Goal: Transaction & Acquisition: Book appointment/travel/reservation

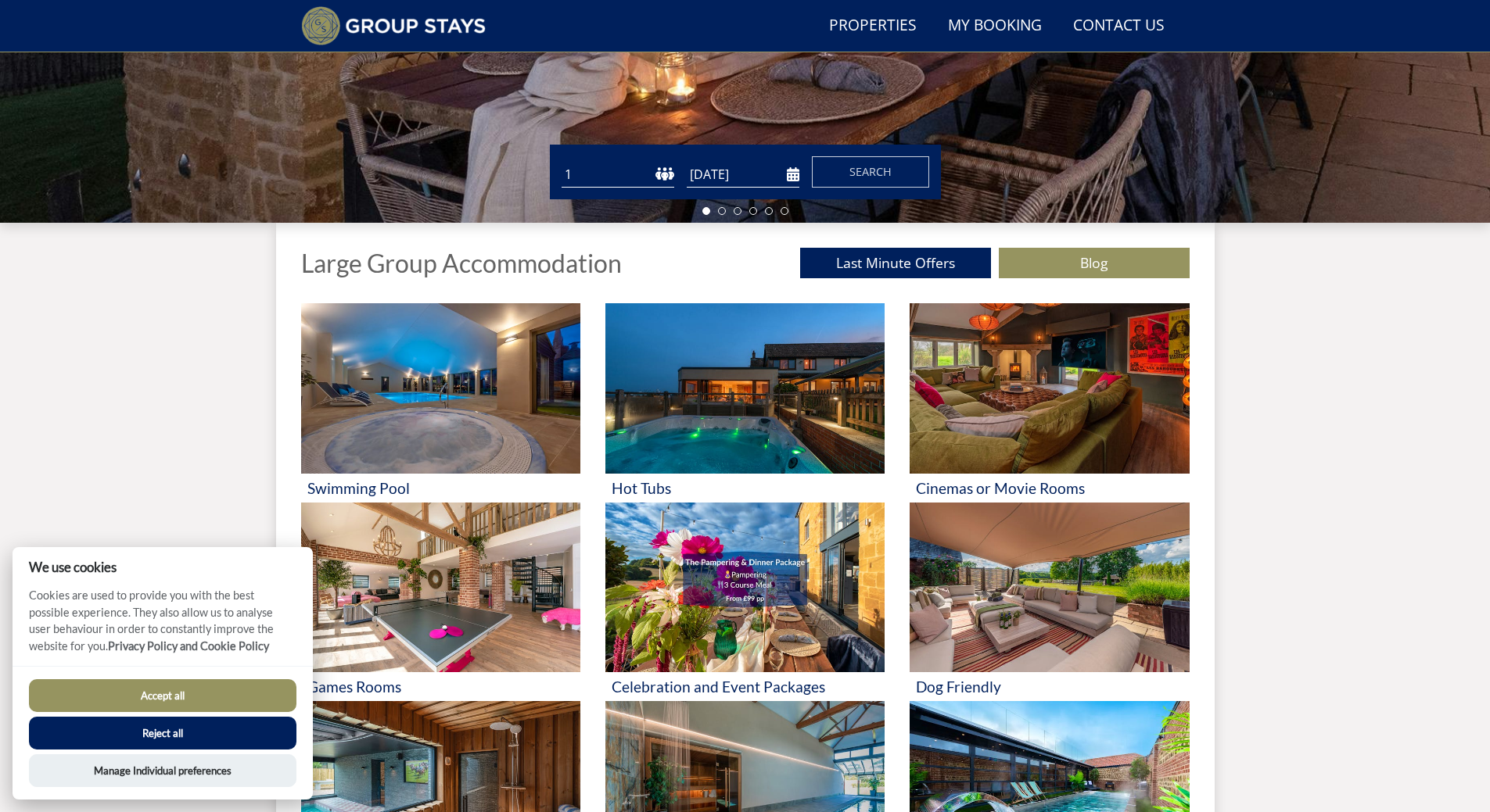
scroll to position [442, 0]
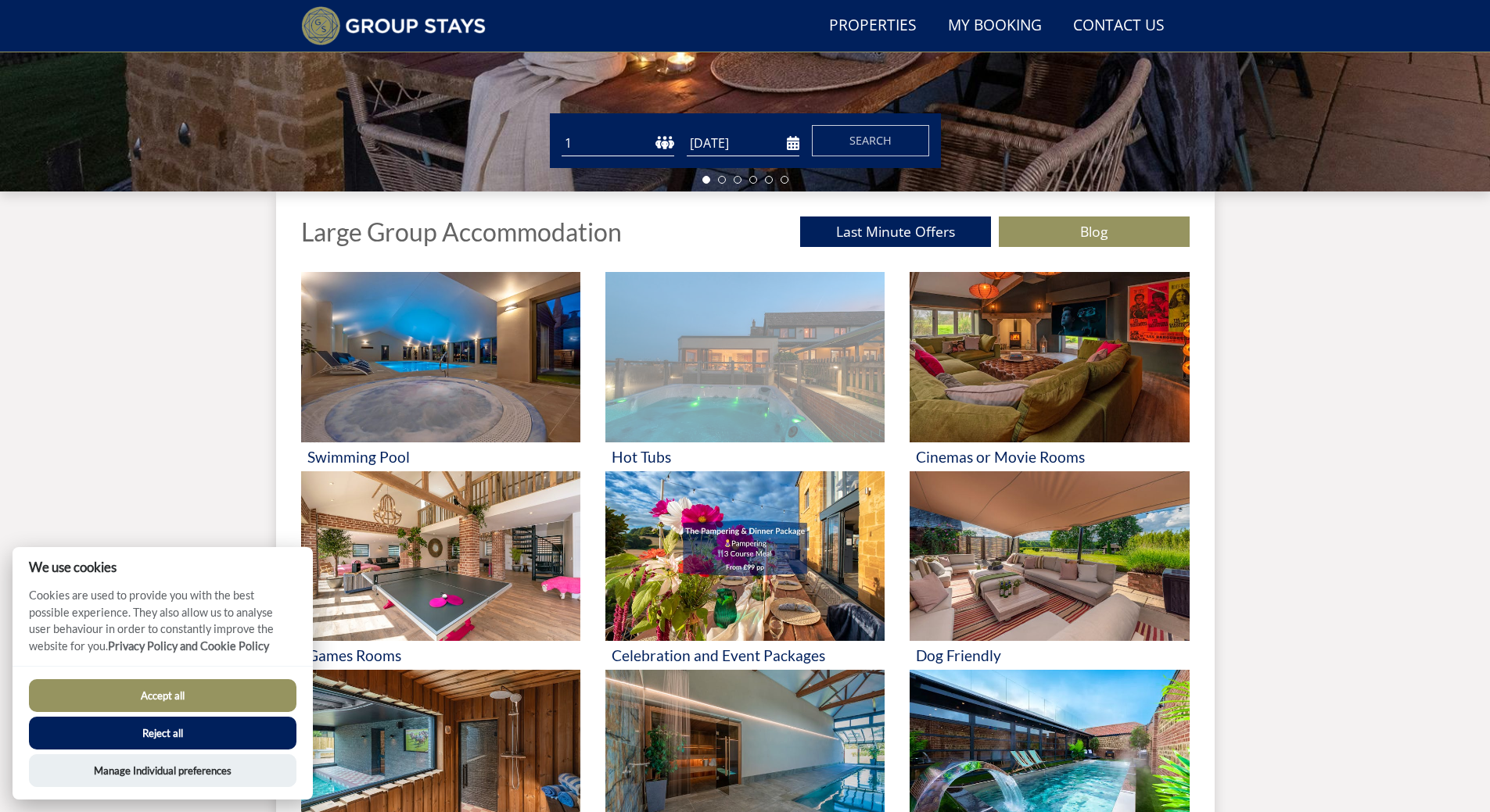
click at [708, 384] on img at bounding box center [745, 357] width 279 height 170
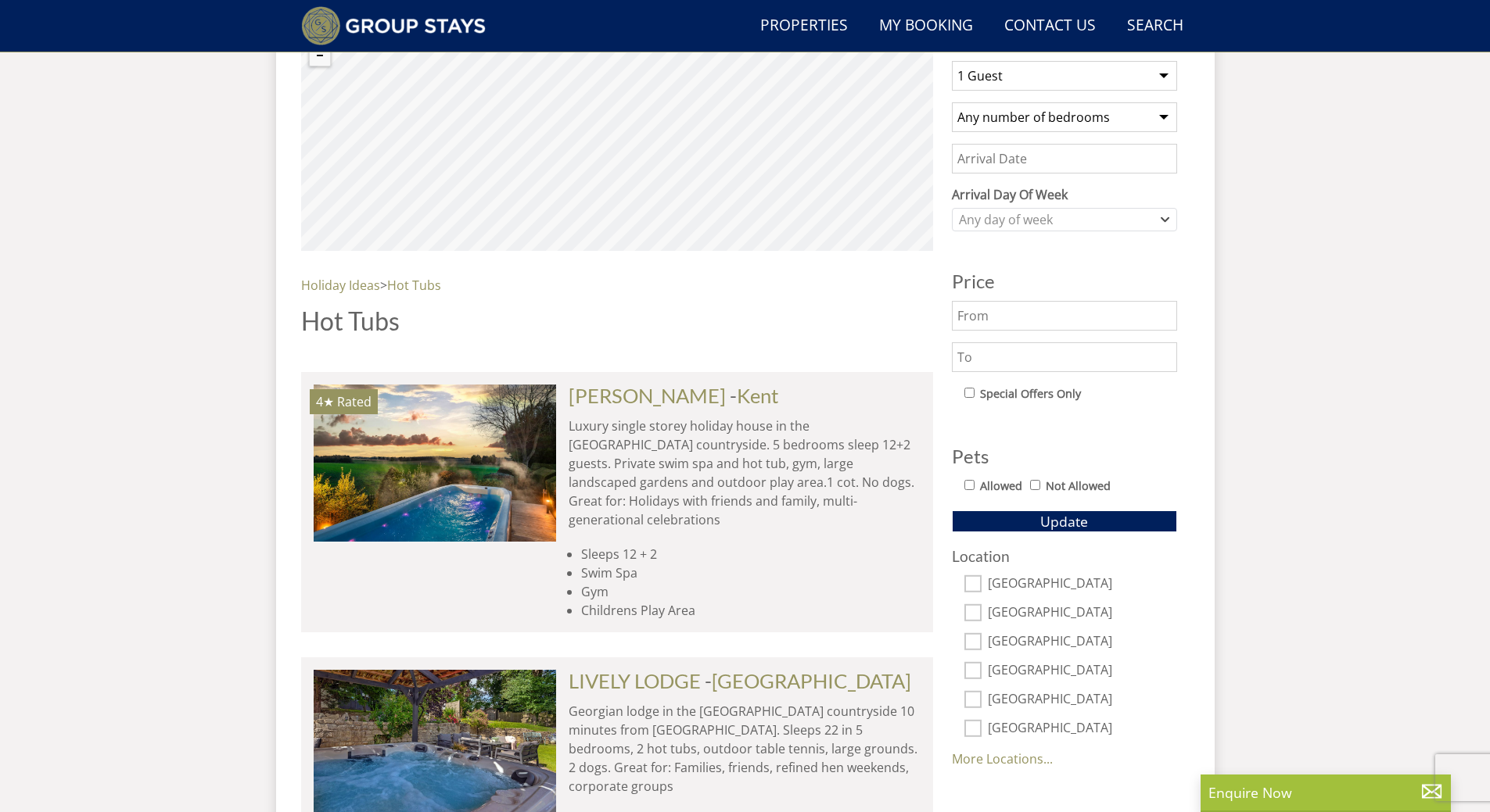
scroll to position [526, 0]
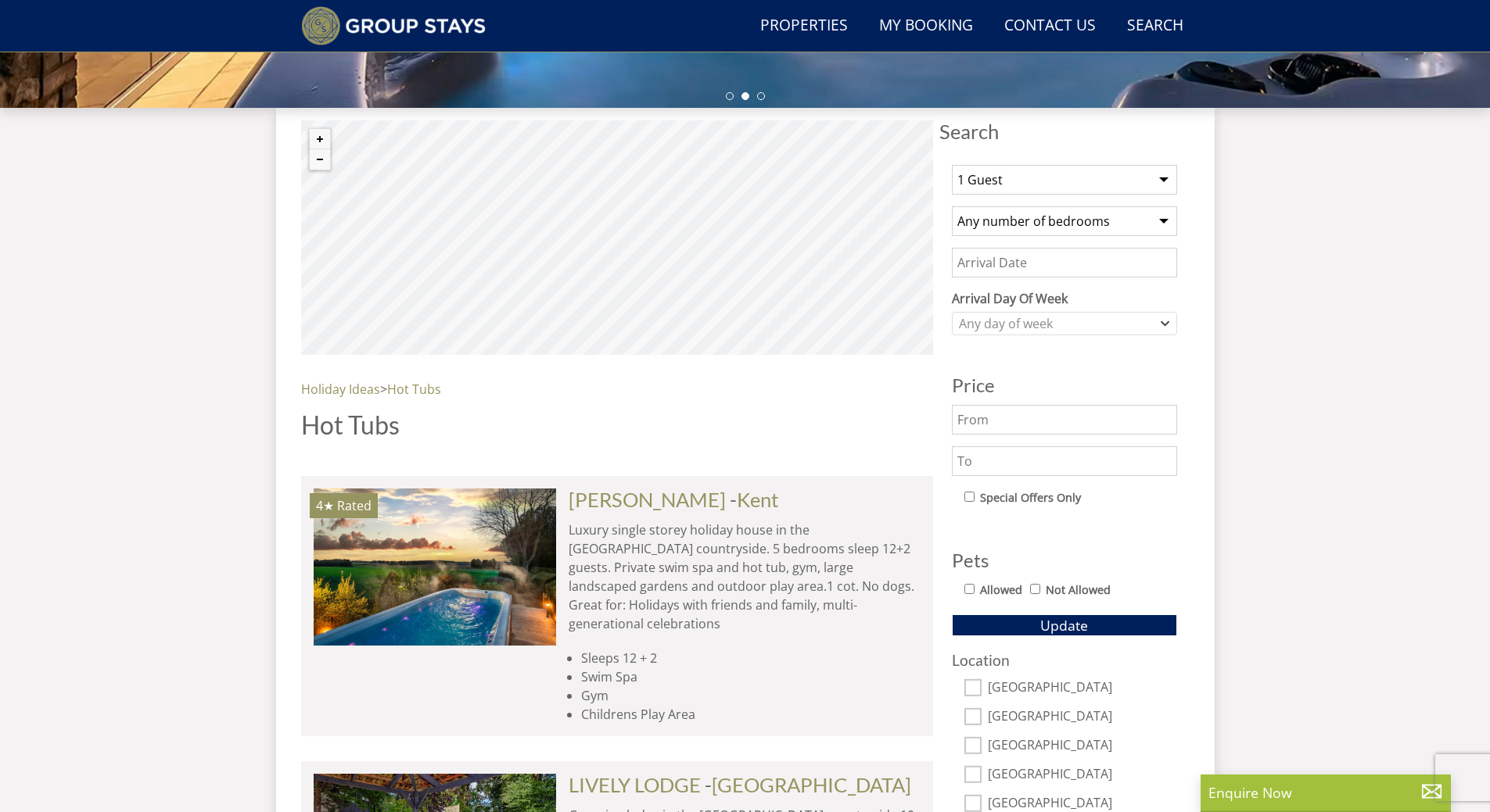
click at [1159, 181] on select "1 Guest 2 Guests 3 Guests 4 Guests 5 Guests 6 Guests 7 Guests 8 Guests 9 Guests…" at bounding box center [1064, 179] width 226 height 29
select select "10"
click at [951, 165] on select "1 Guest 2 Guests 3 Guests 4 Guests 5 Guests 6 Guests 7 Guests 8 Guests 9 Guests…" at bounding box center [1064, 179] width 226 height 29
click at [1159, 218] on select "Any number of bedrooms 3 Bedrooms 4 Bedrooms 5 Bedrooms 6 Bedrooms 7 Bedrooms 8…" at bounding box center [1064, 221] width 226 height 29
select select "3"
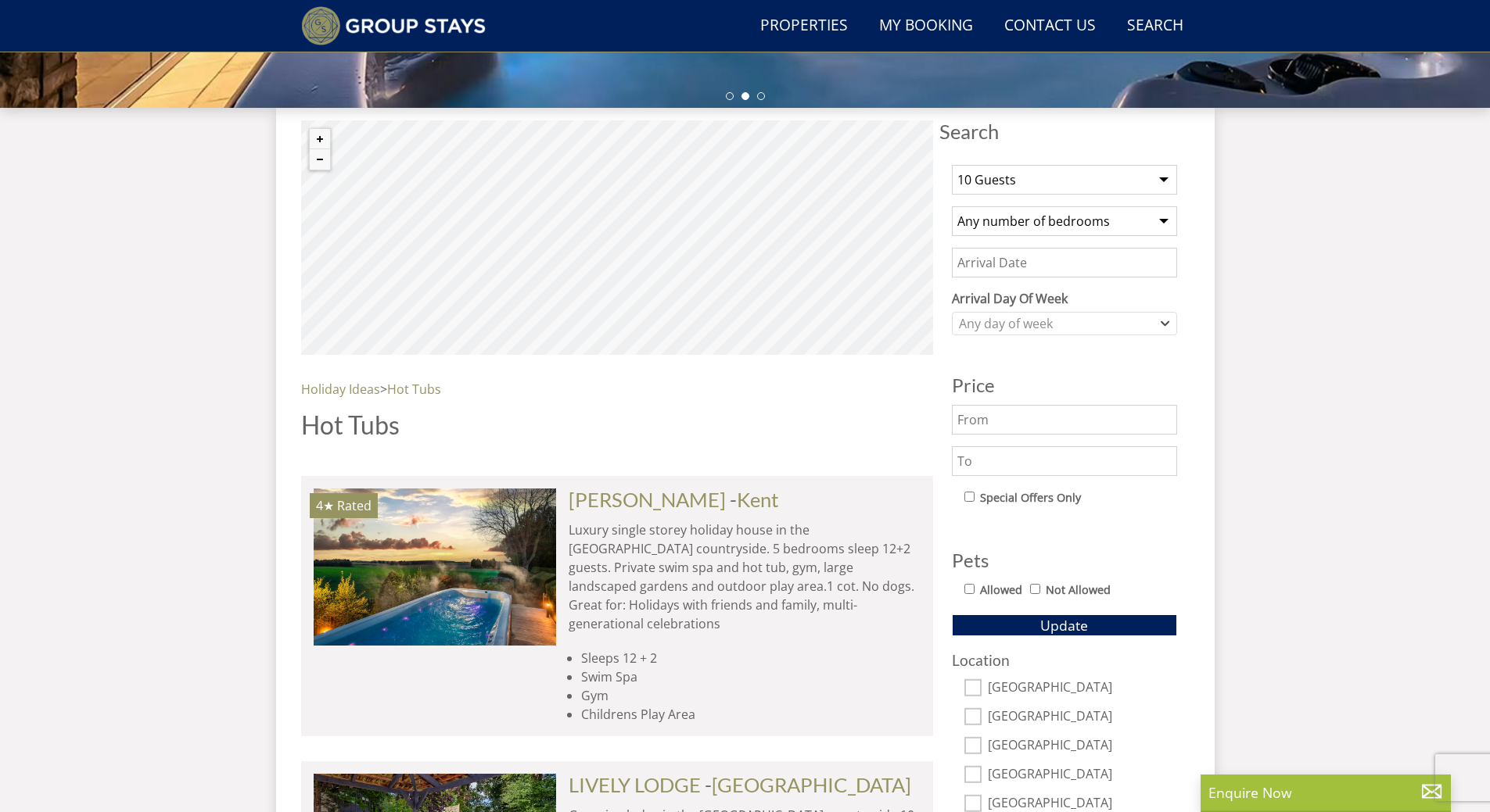
click at [951, 207] on select "Any number of bedrooms 3 Bedrooms 4 Bedrooms 5 Bedrooms 6 Bedrooms 7 Bedrooms 8…" at bounding box center [1064, 221] width 226 height 29
click at [1170, 317] on div "Any day of week" at bounding box center [1064, 324] width 226 height 23
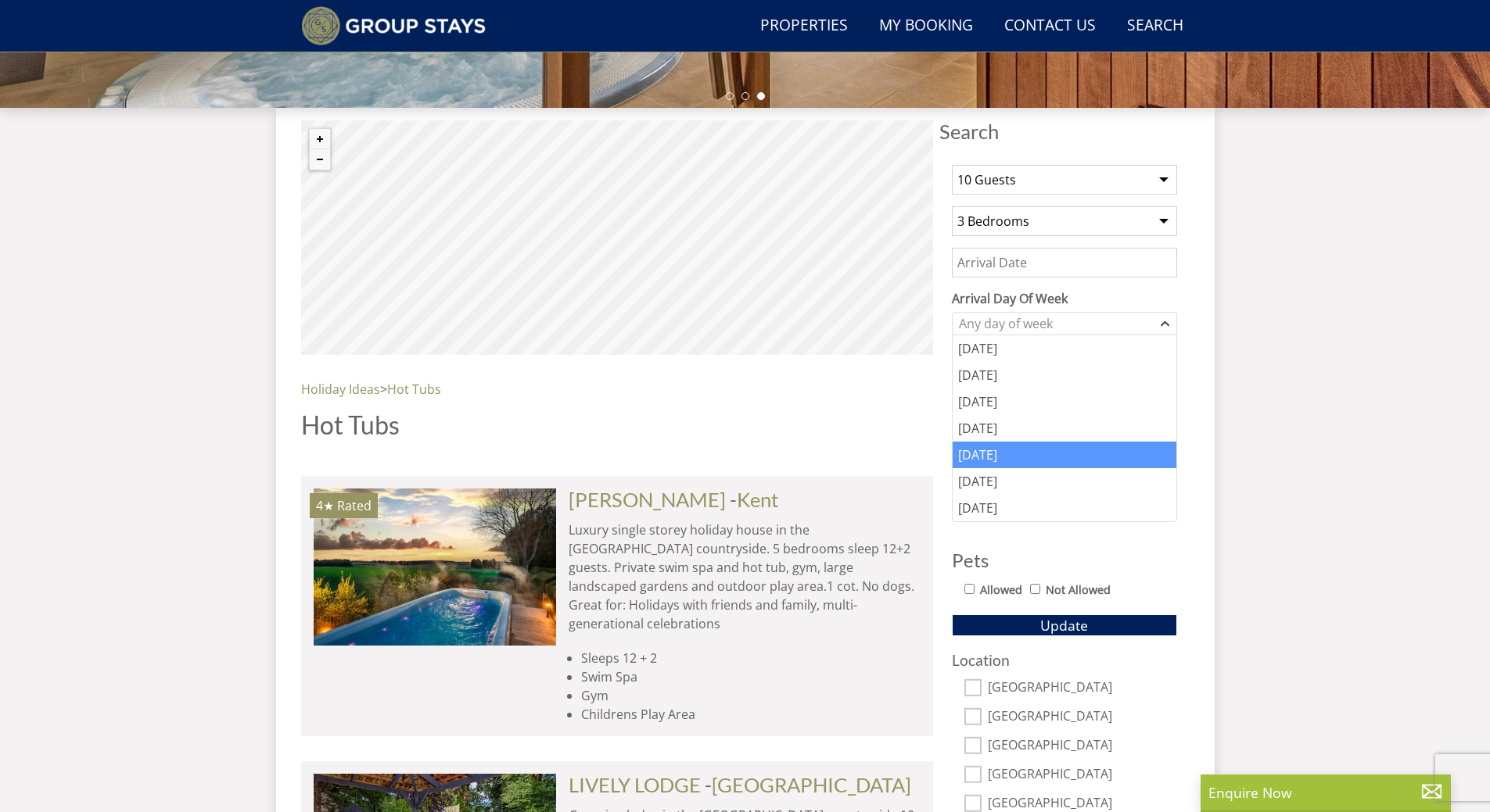
click at [1004, 447] on div "[DATE]" at bounding box center [1064, 455] width 224 height 27
click at [1046, 621] on span "Update" at bounding box center [1063, 625] width 47 height 19
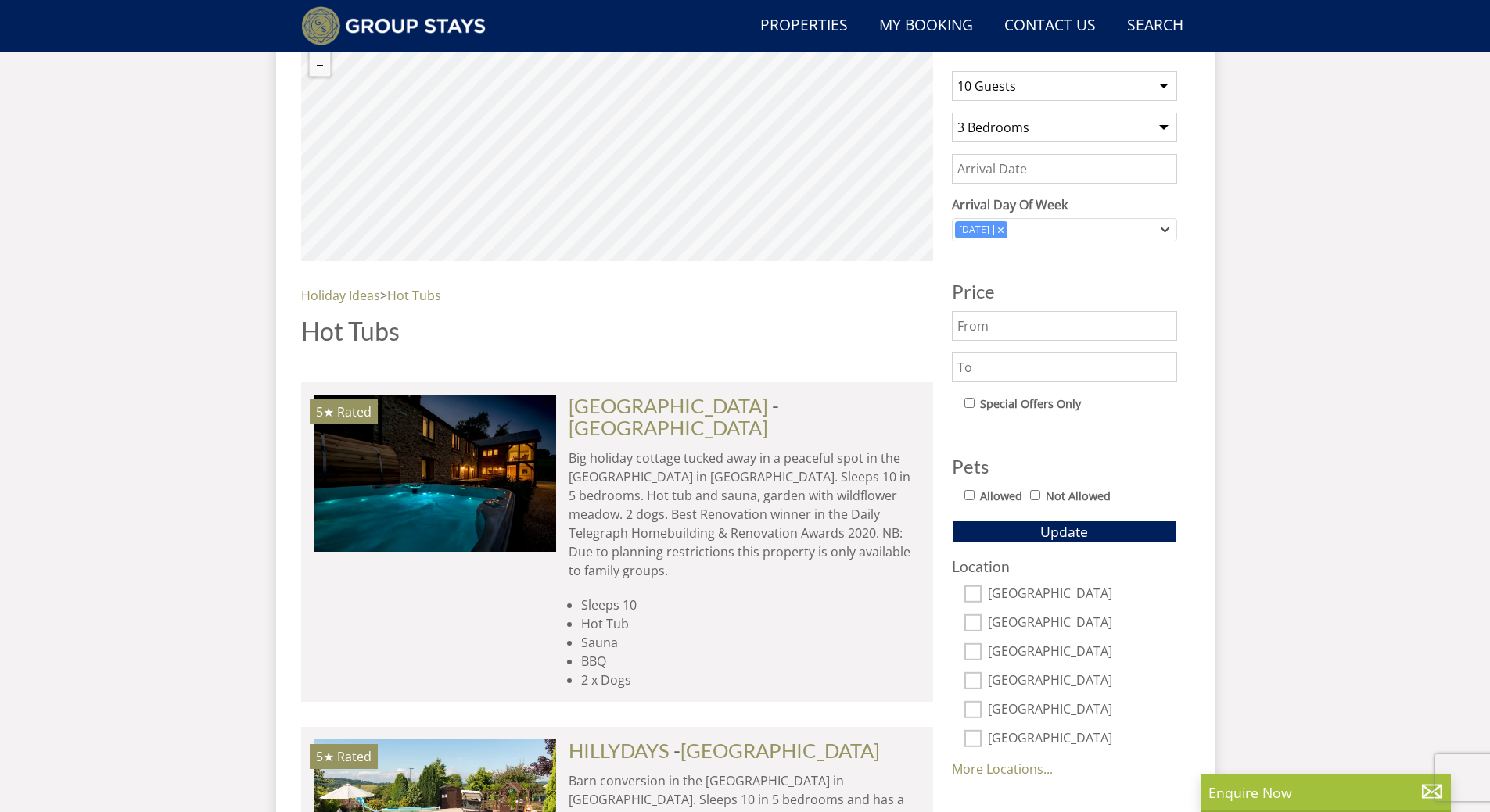
scroll to position [703, 0]
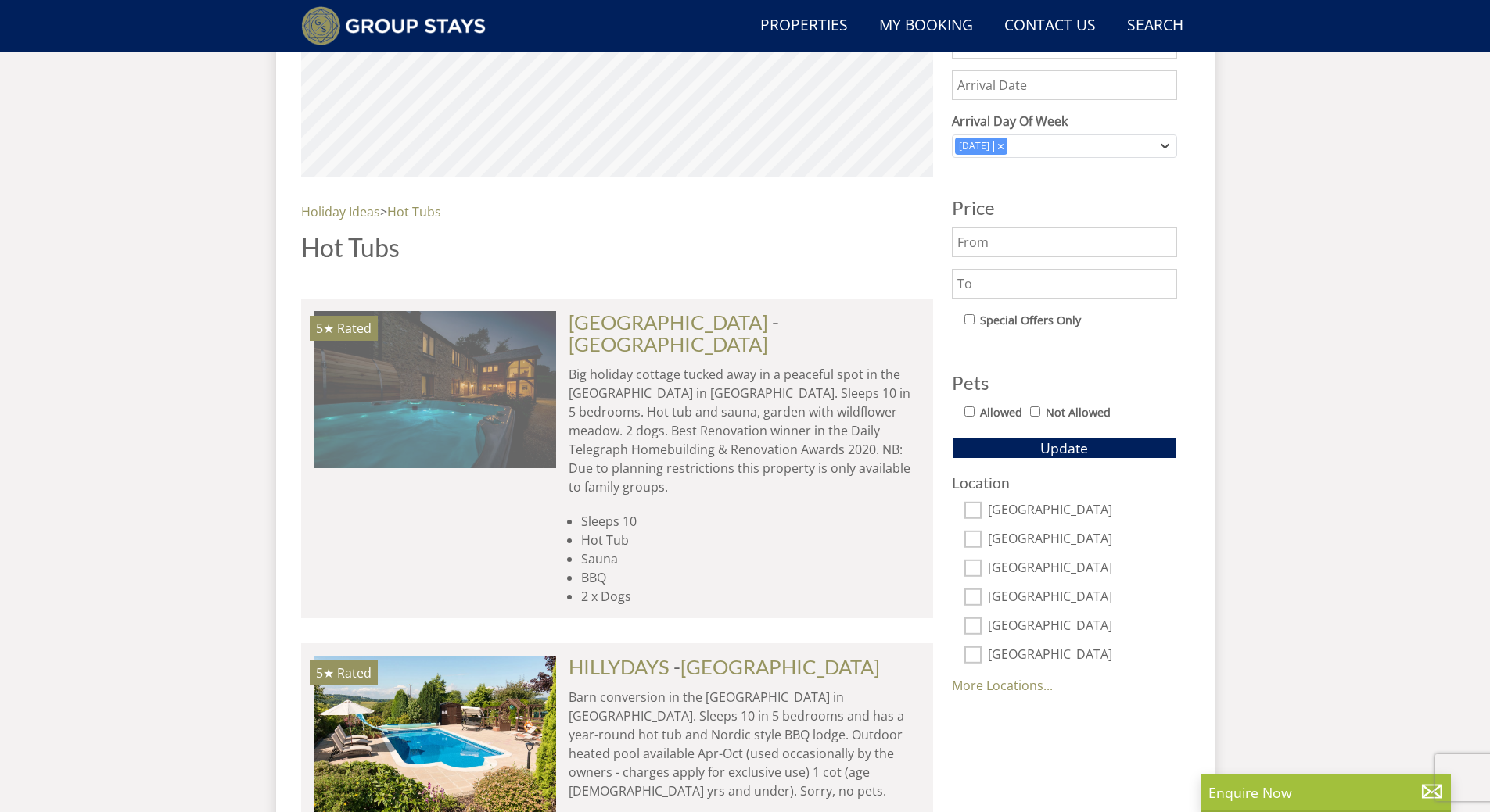
click at [470, 428] on img at bounding box center [435, 389] width 243 height 156
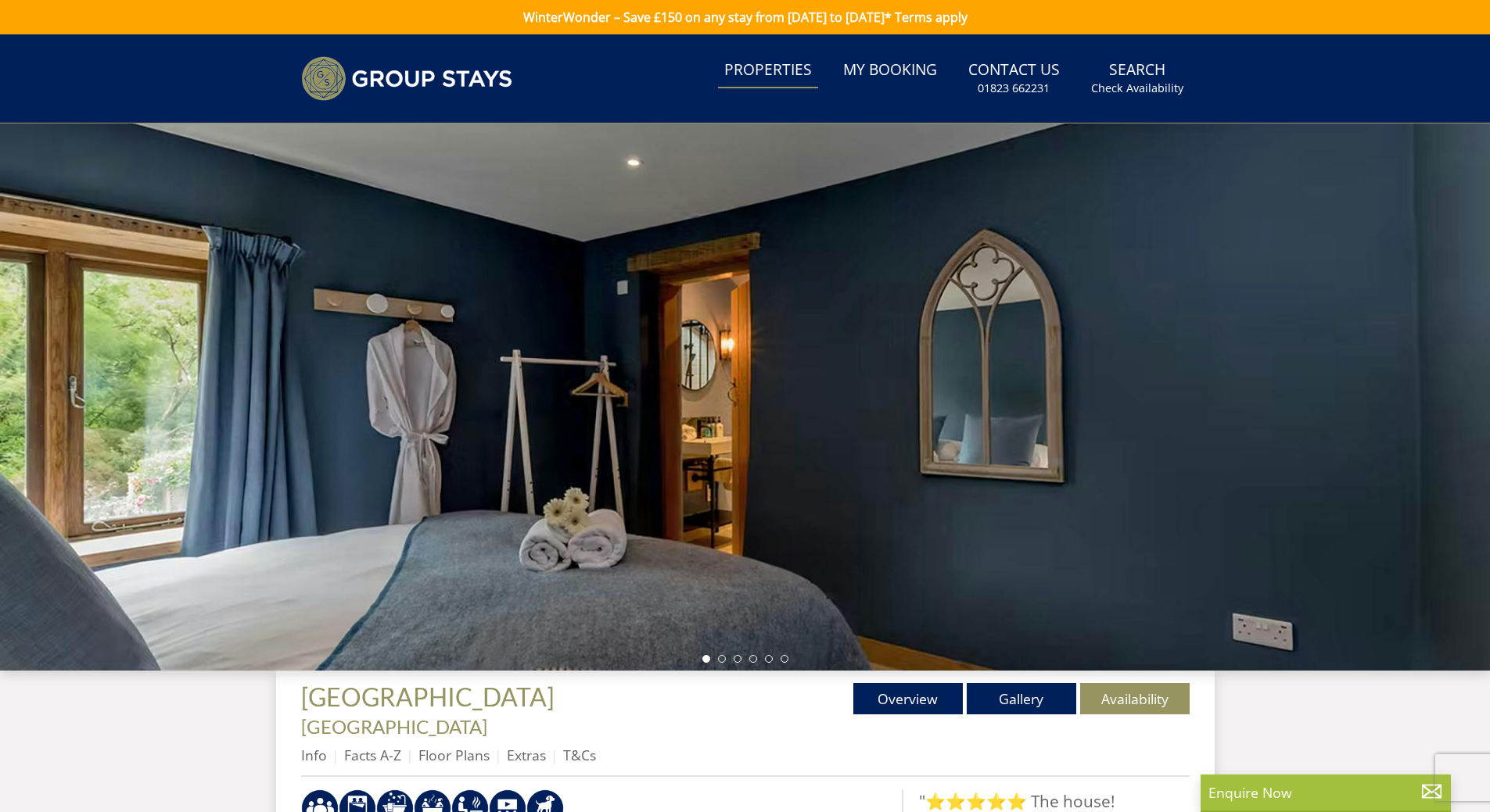
click at [771, 71] on link "Properties" at bounding box center [768, 70] width 100 height 35
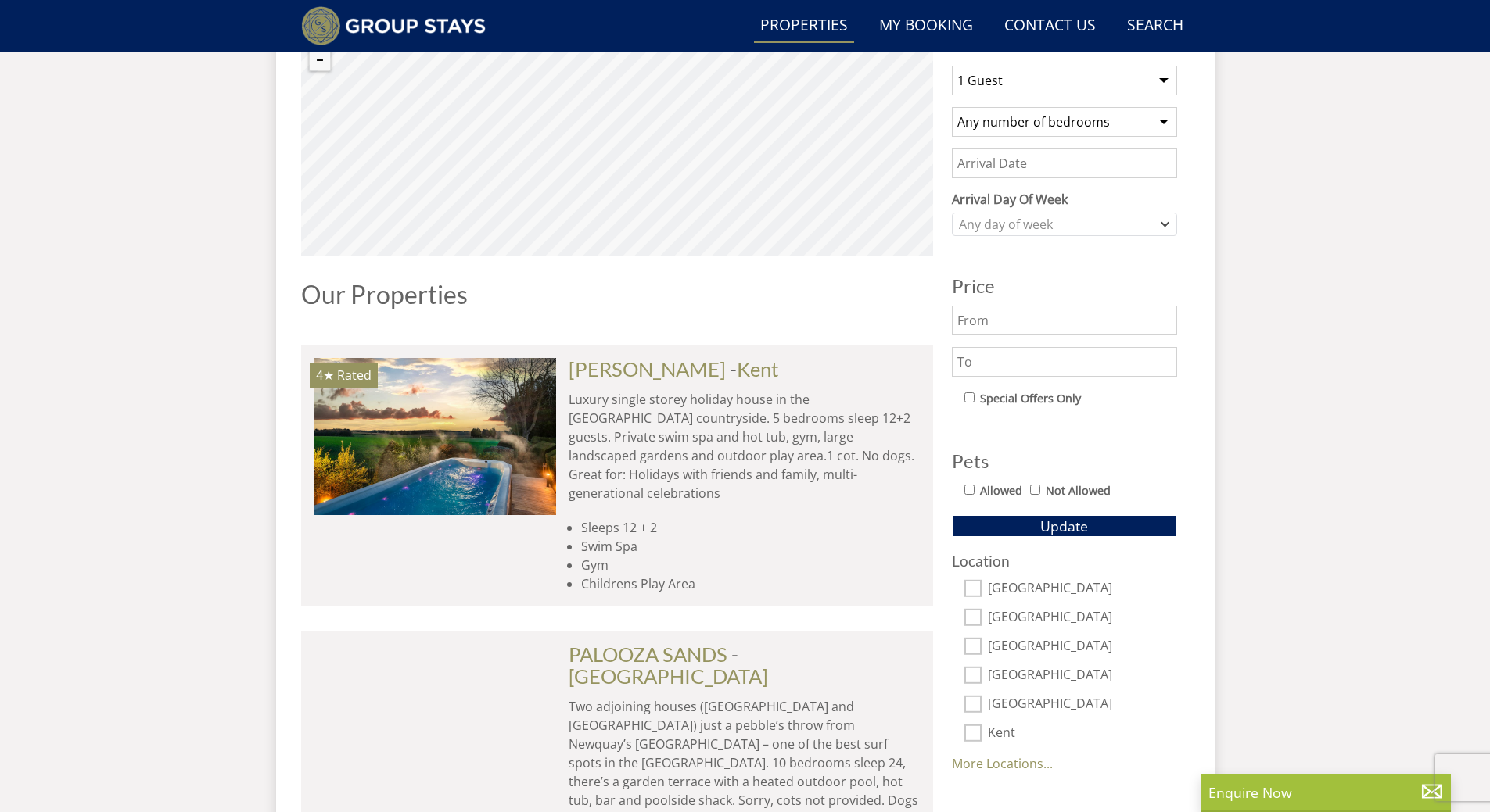
scroll to position [657, 0]
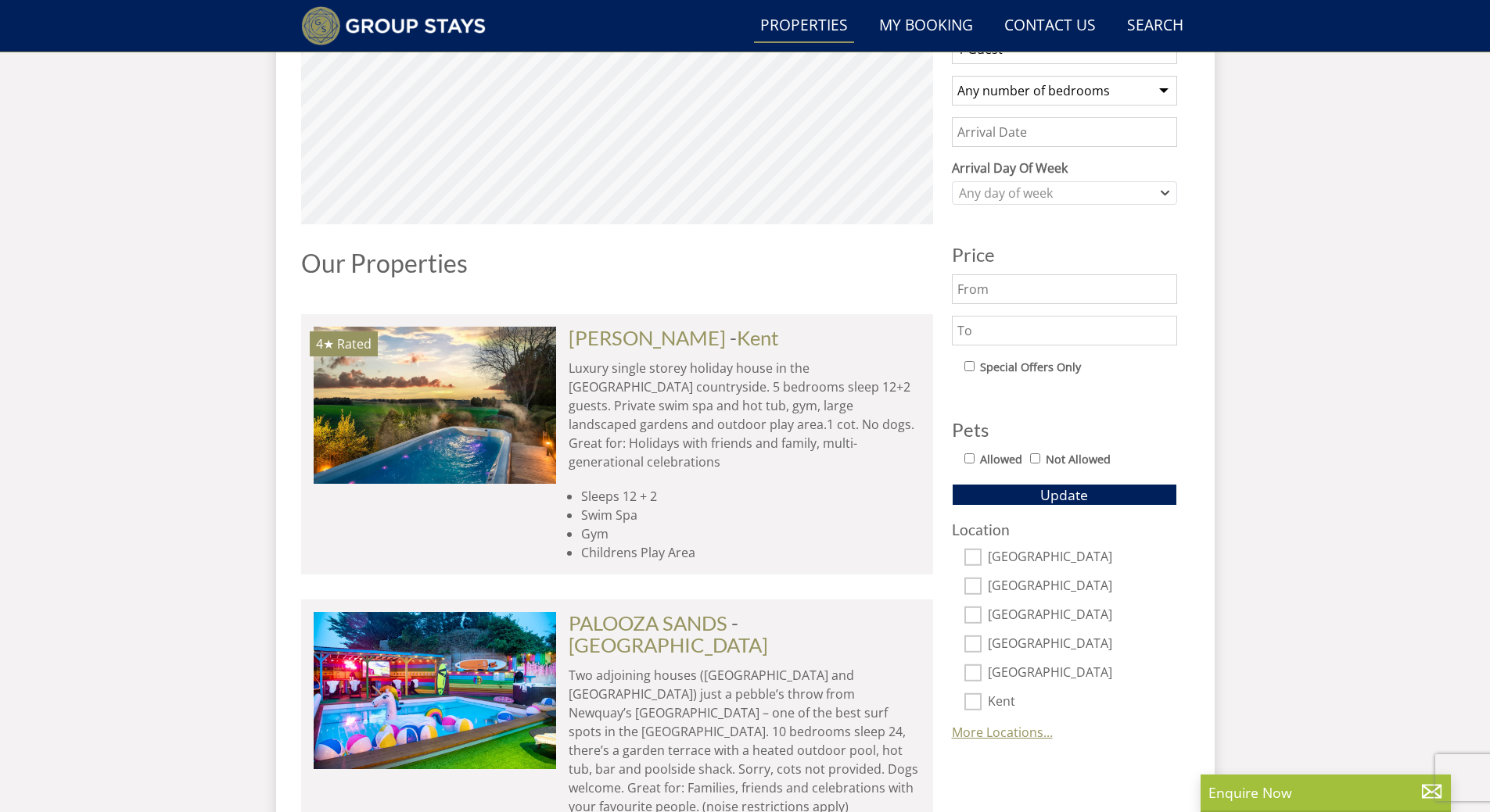
click at [1015, 725] on link "More Locations..." at bounding box center [1001, 732] width 101 height 17
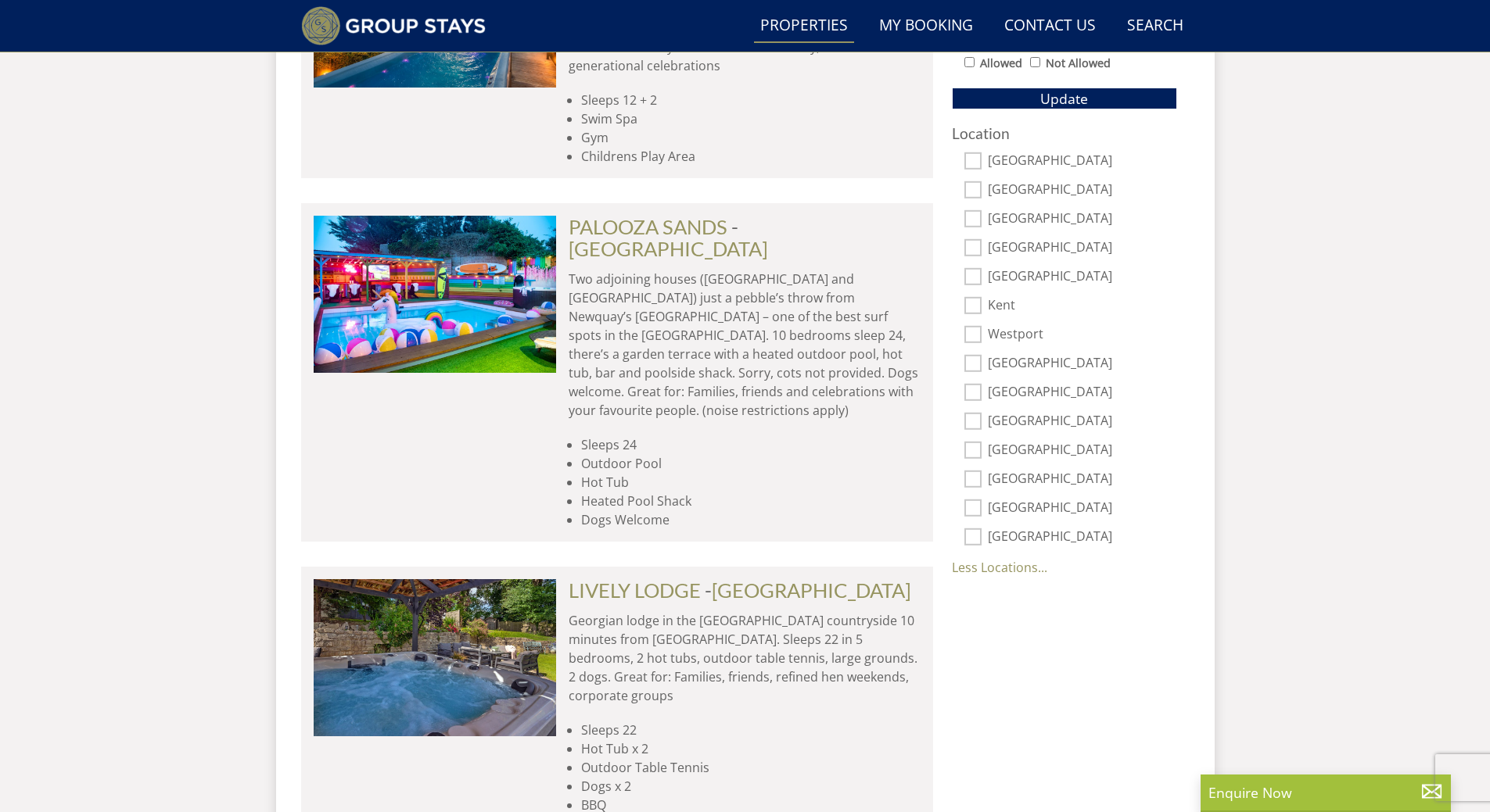
scroll to position [1063, 0]
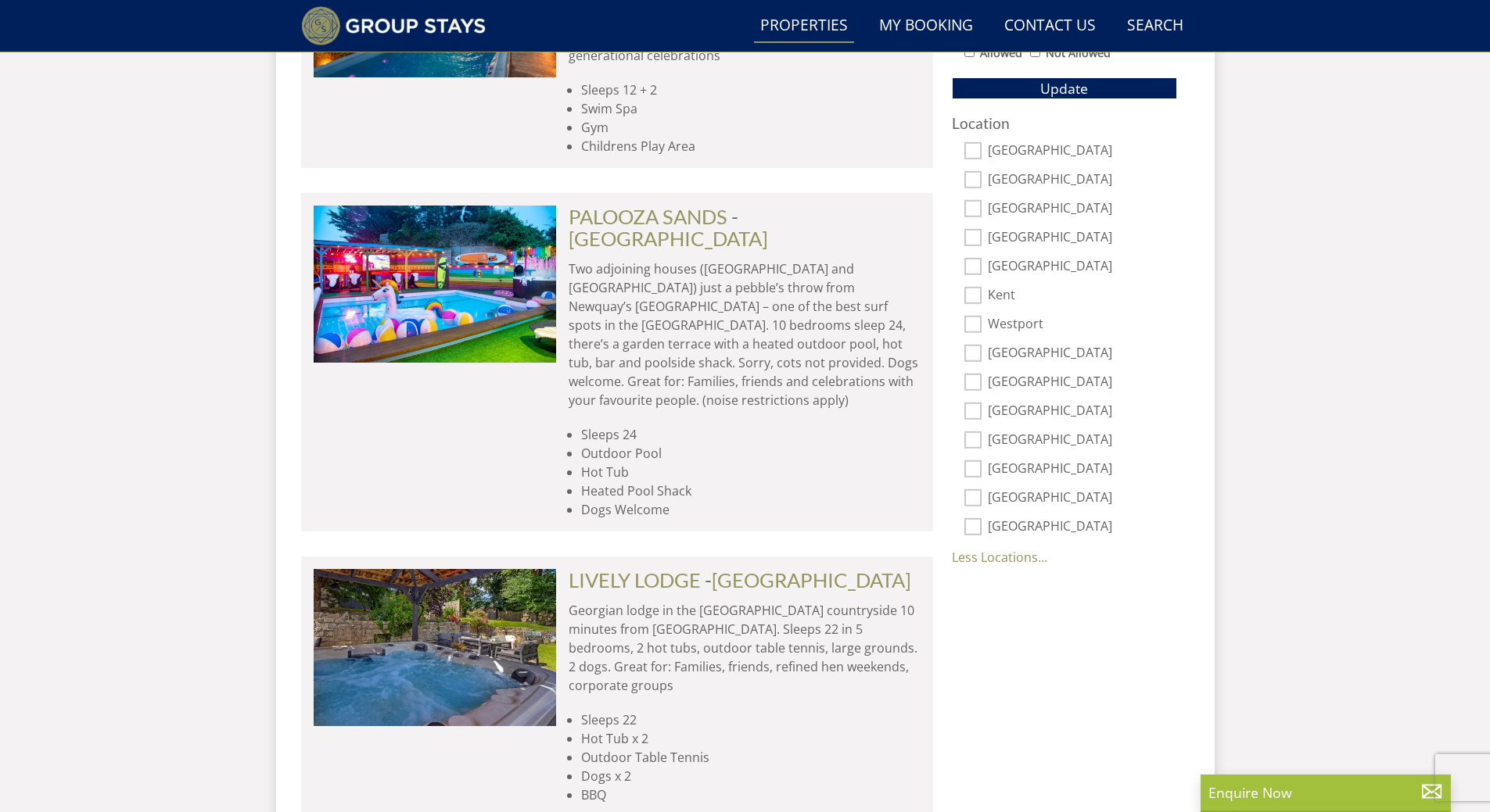
click at [972, 499] on input "[GEOGRAPHIC_DATA]" at bounding box center [972, 497] width 17 height 17
checkbox input "true"
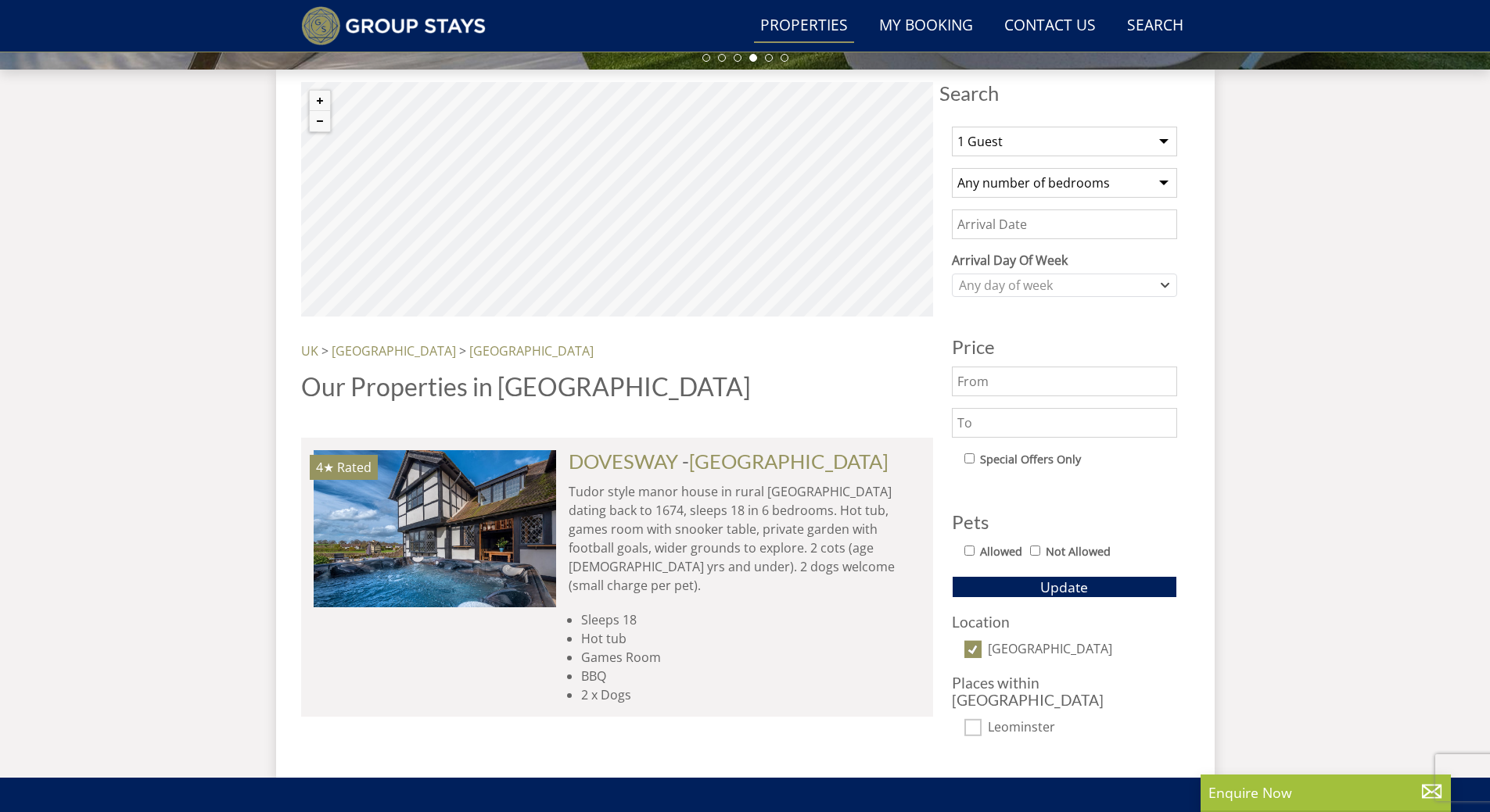
scroll to position [554, 0]
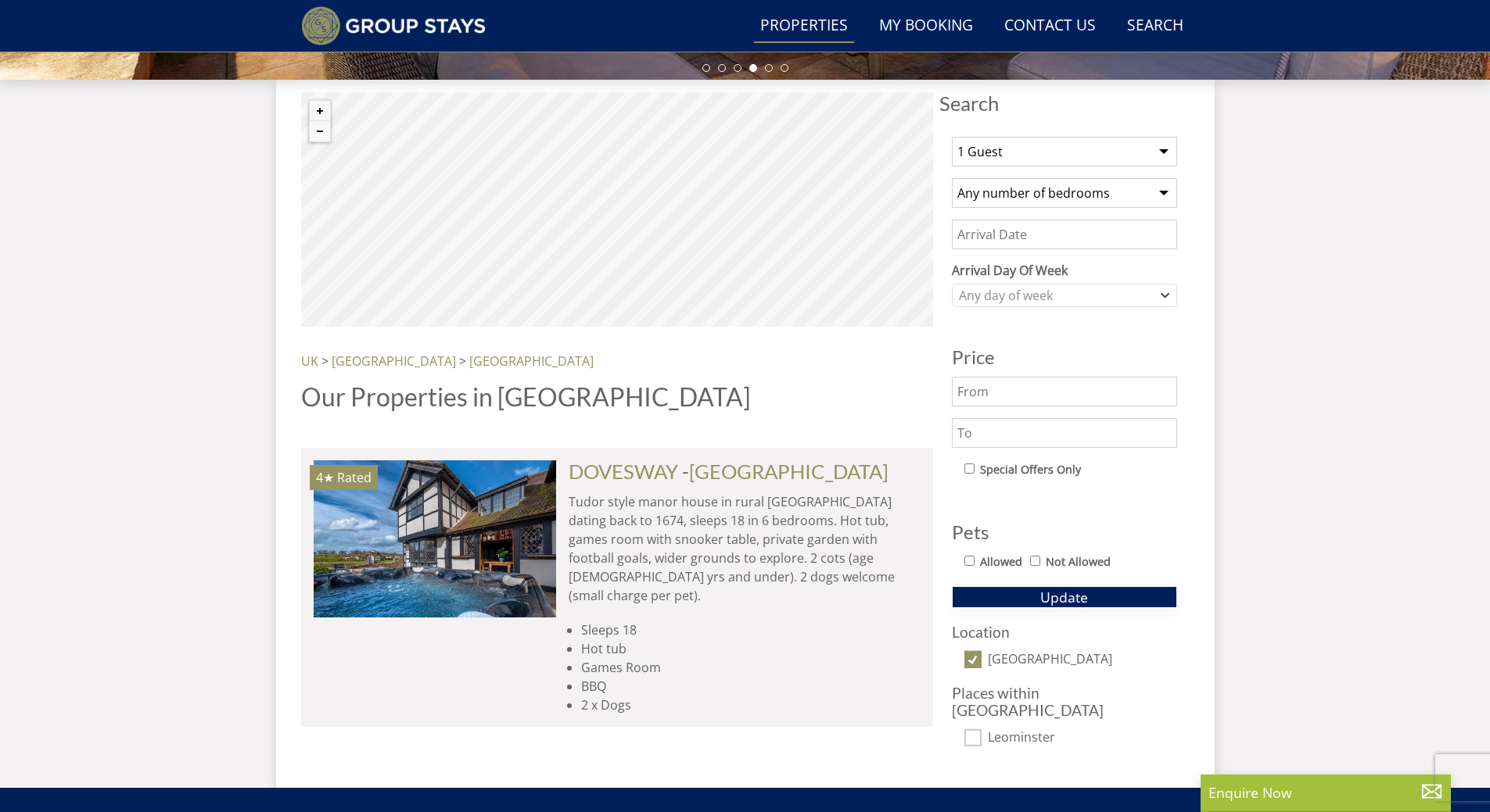
click at [1039, 596] on button "Update" at bounding box center [1064, 597] width 226 height 22
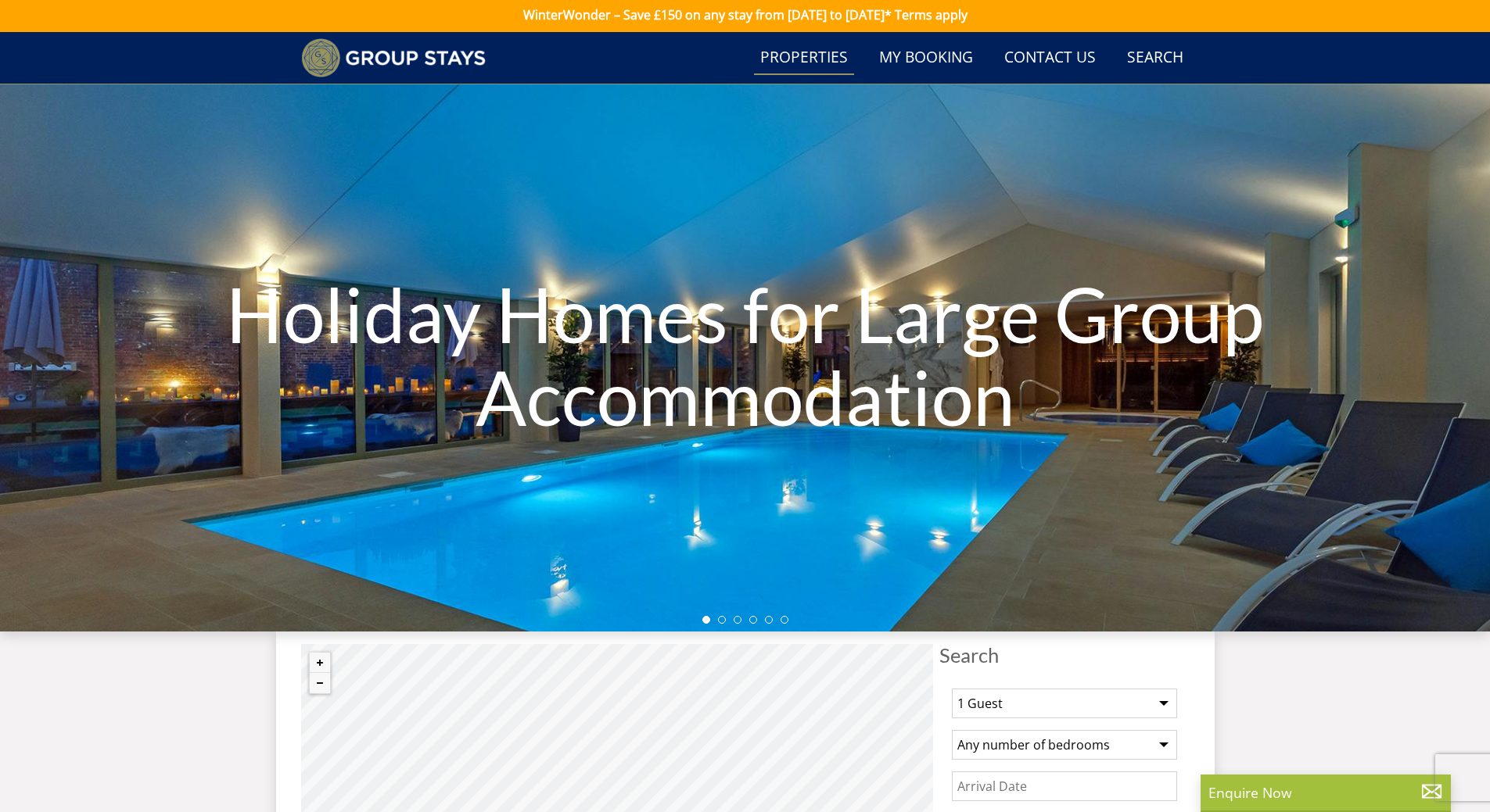
scroll to position [0, 0]
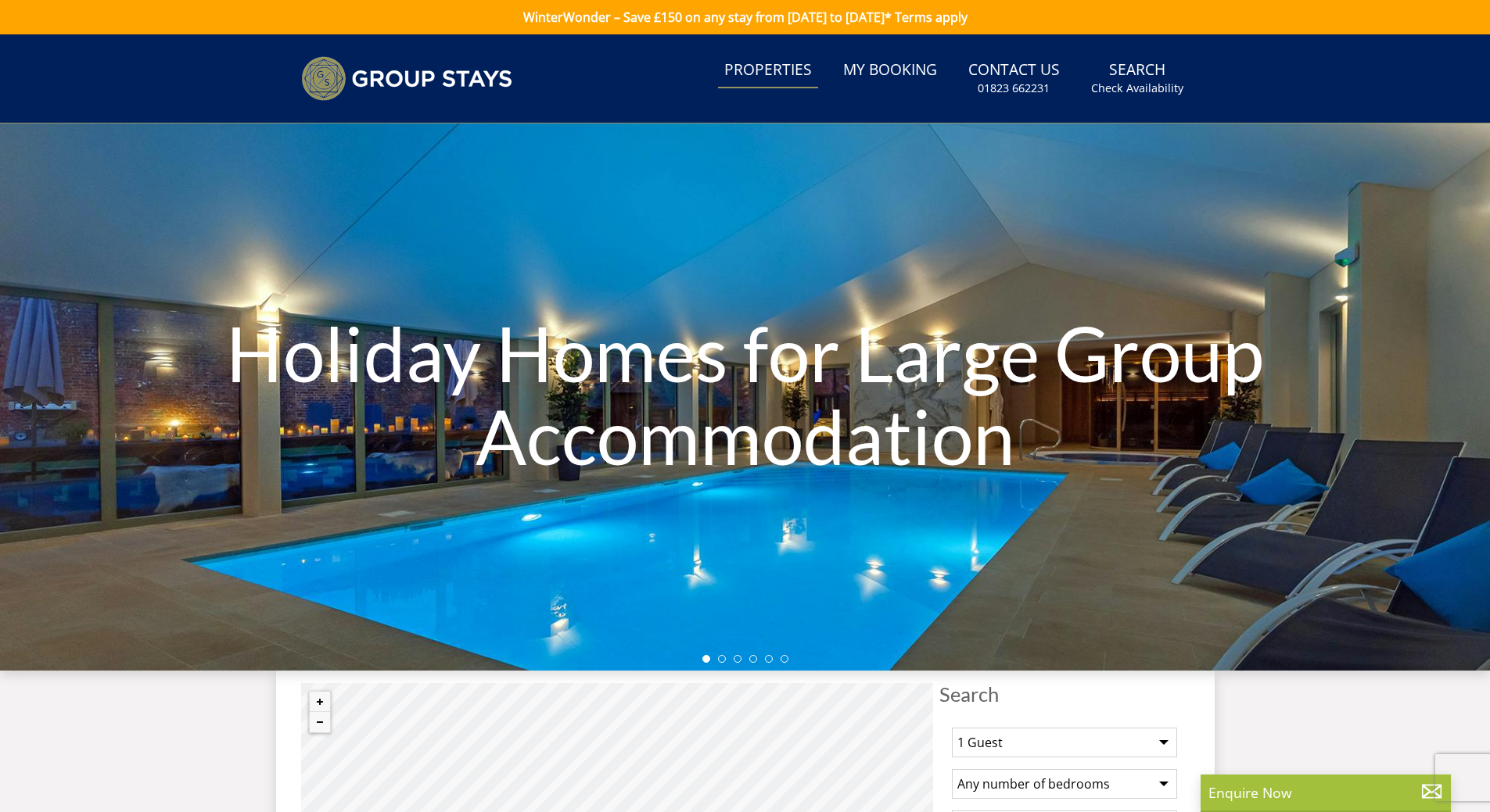
click at [1160, 789] on select "Any number of bedrooms 3 Bedrooms 4 Bedrooms 5 Bedrooms 6 Bedrooms 7 Bedrooms 8…" at bounding box center [1064, 783] width 226 height 29
select select "8"
click at [951, 769] on select "Any number of bedrooms 3 Bedrooms 4 Bedrooms 5 Bedrooms 6 Bedrooms 7 Bedrooms 8…" at bounding box center [1064, 783] width 226 height 29
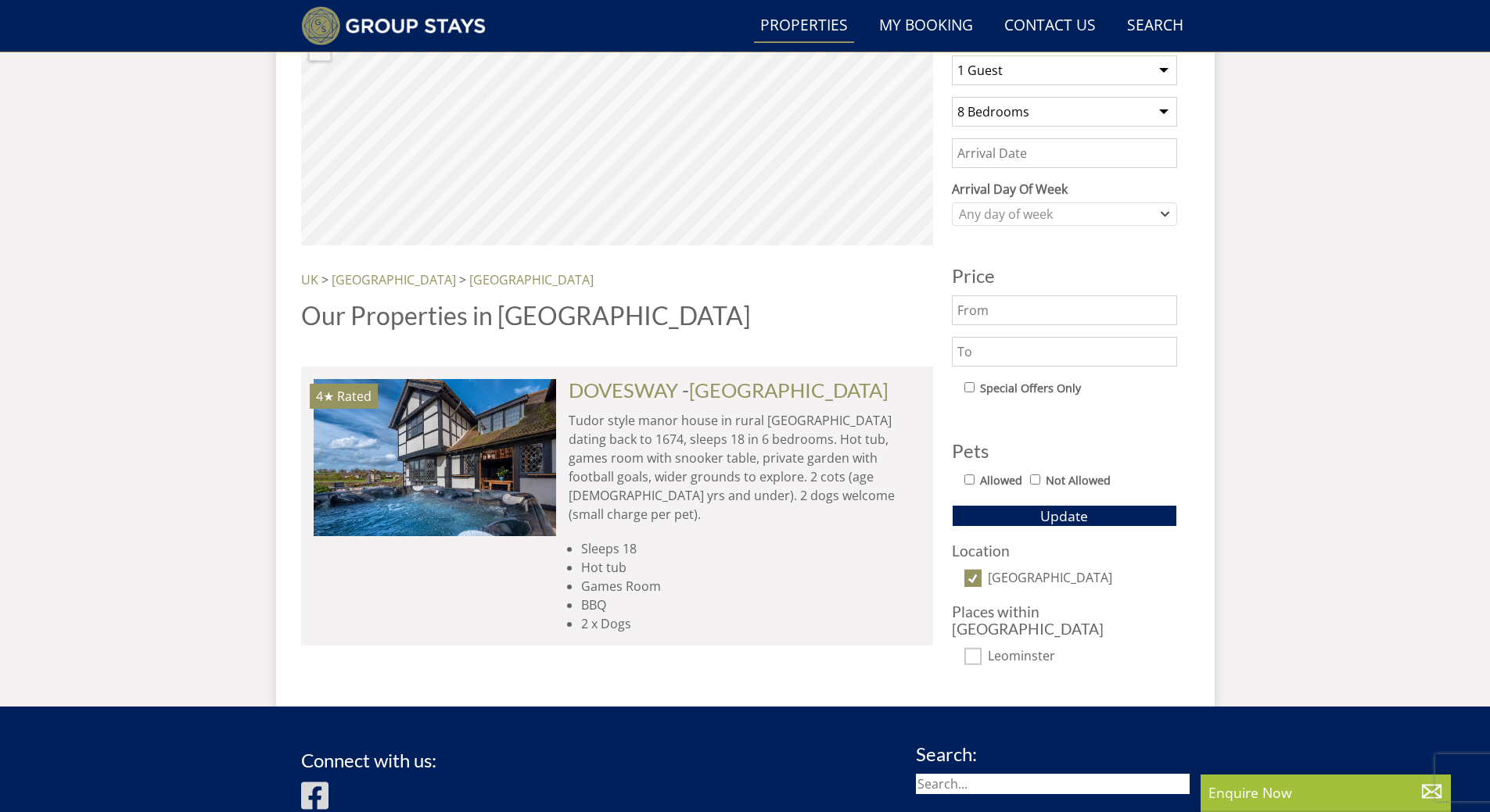
scroll to position [657, 0]
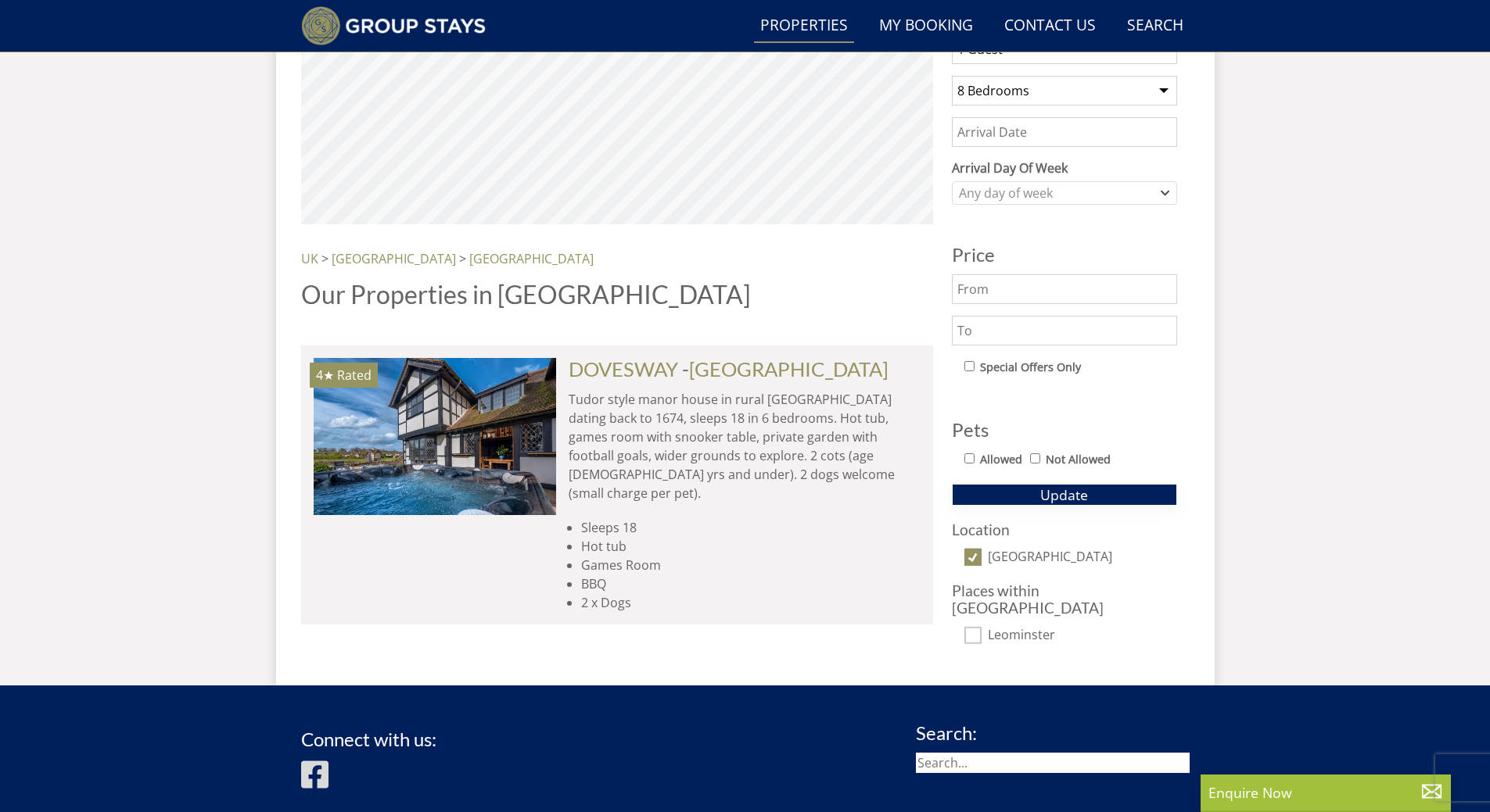
click at [1046, 493] on span "Update" at bounding box center [1063, 495] width 47 height 19
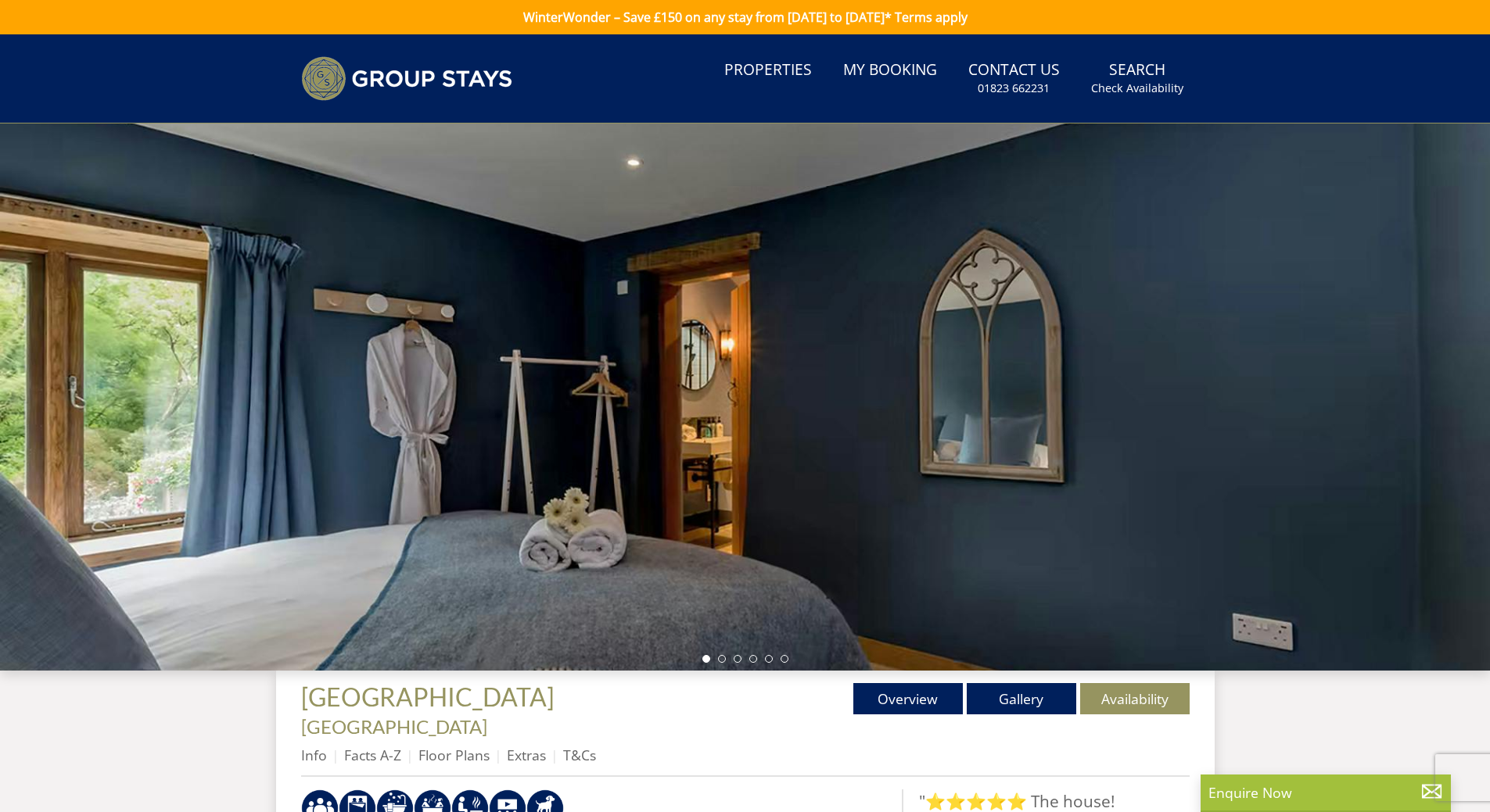
select select "10"
select select "3"
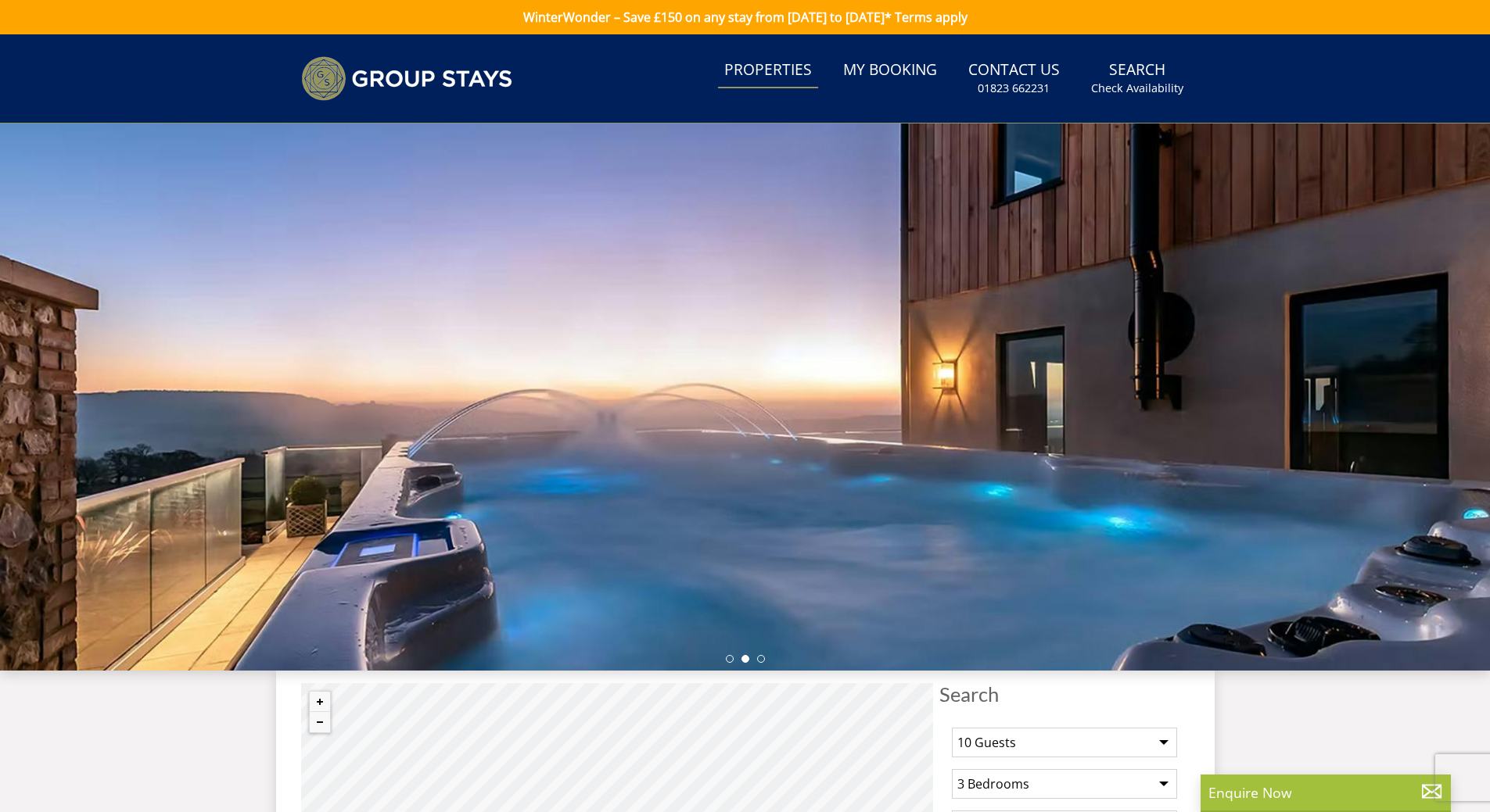
click at [794, 71] on link "Properties" at bounding box center [768, 70] width 100 height 35
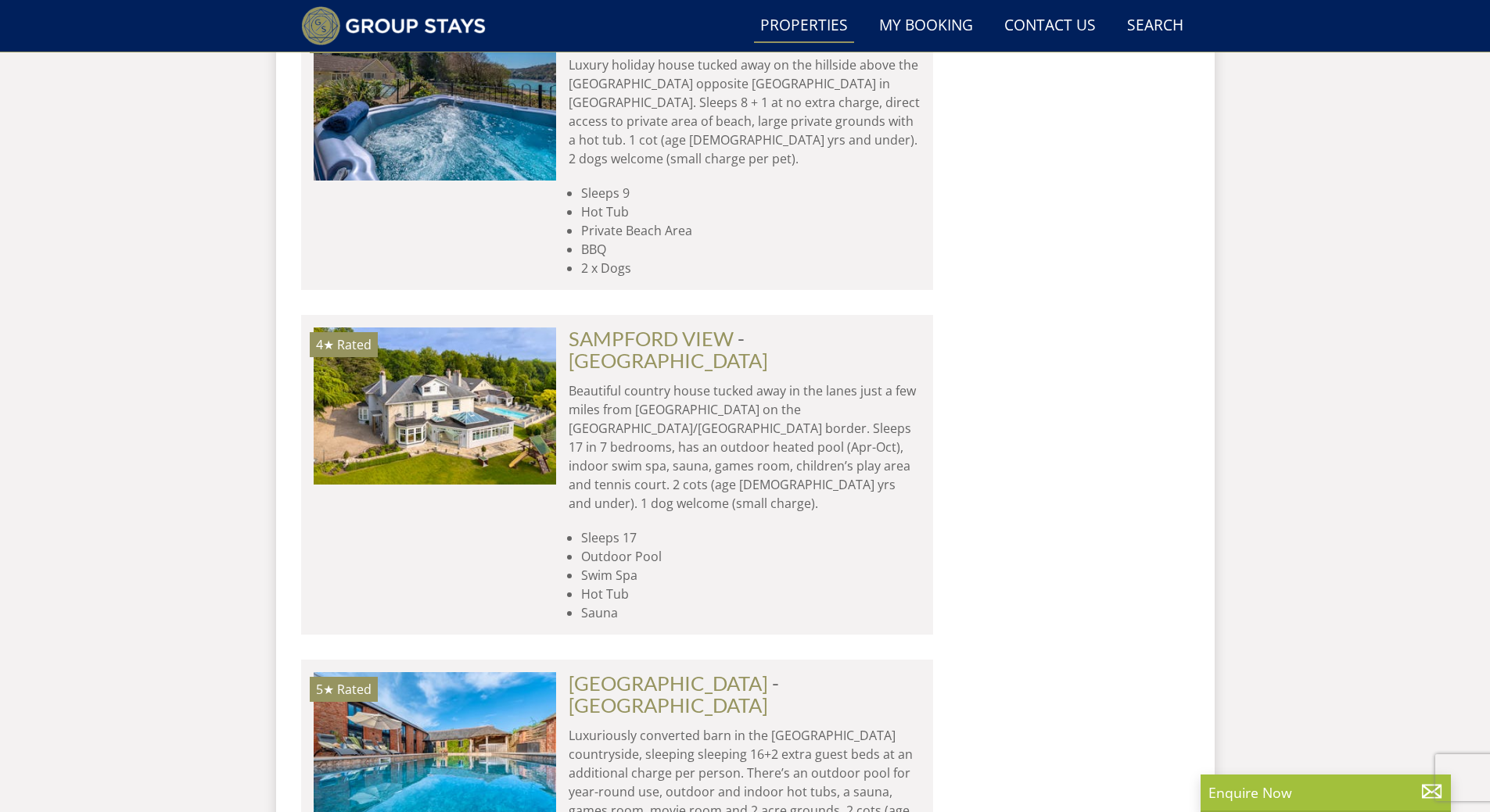
scroll to position [6705, 0]
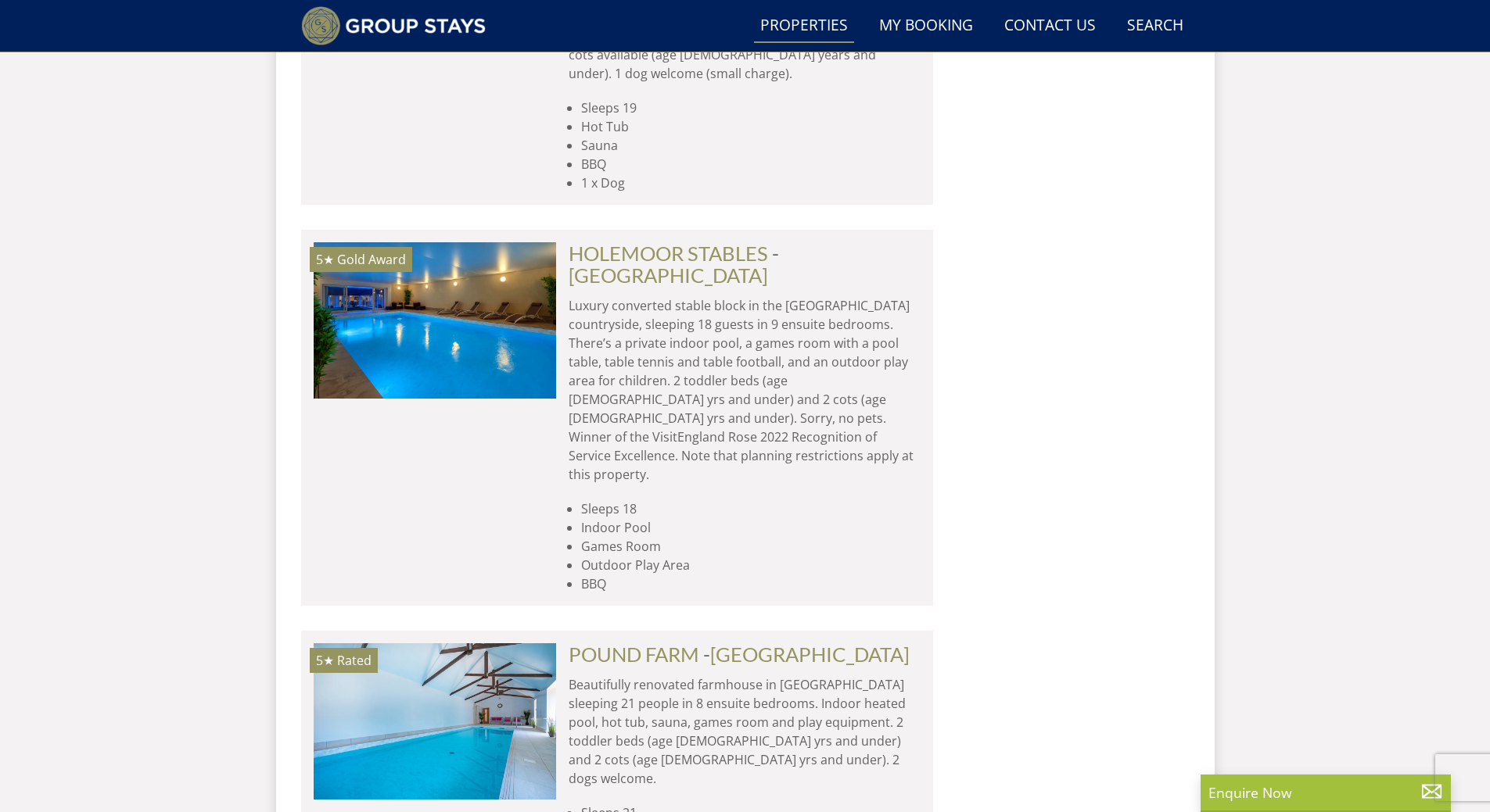
scroll to position [8893, 0]
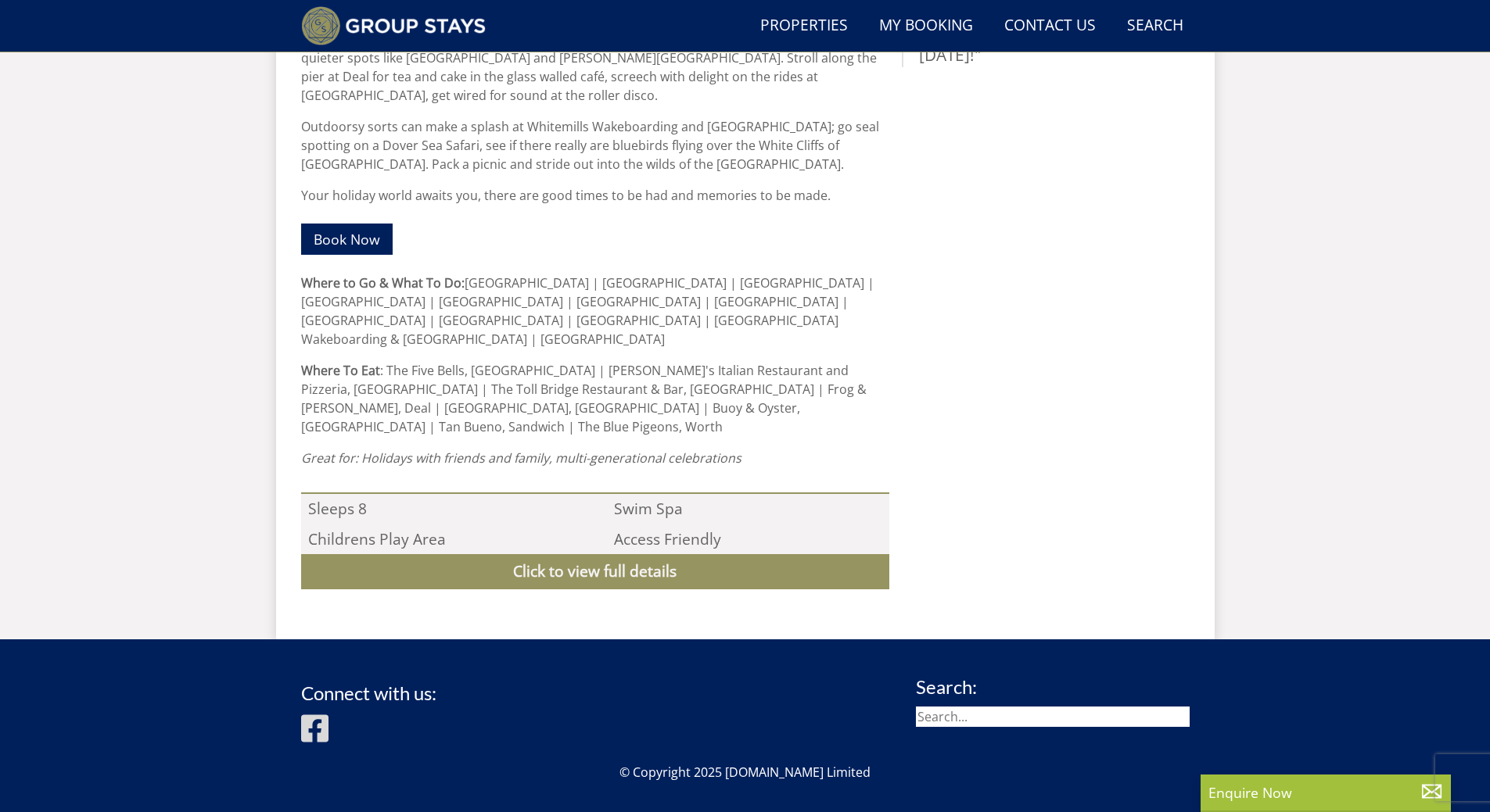
scroll to position [1241, 0]
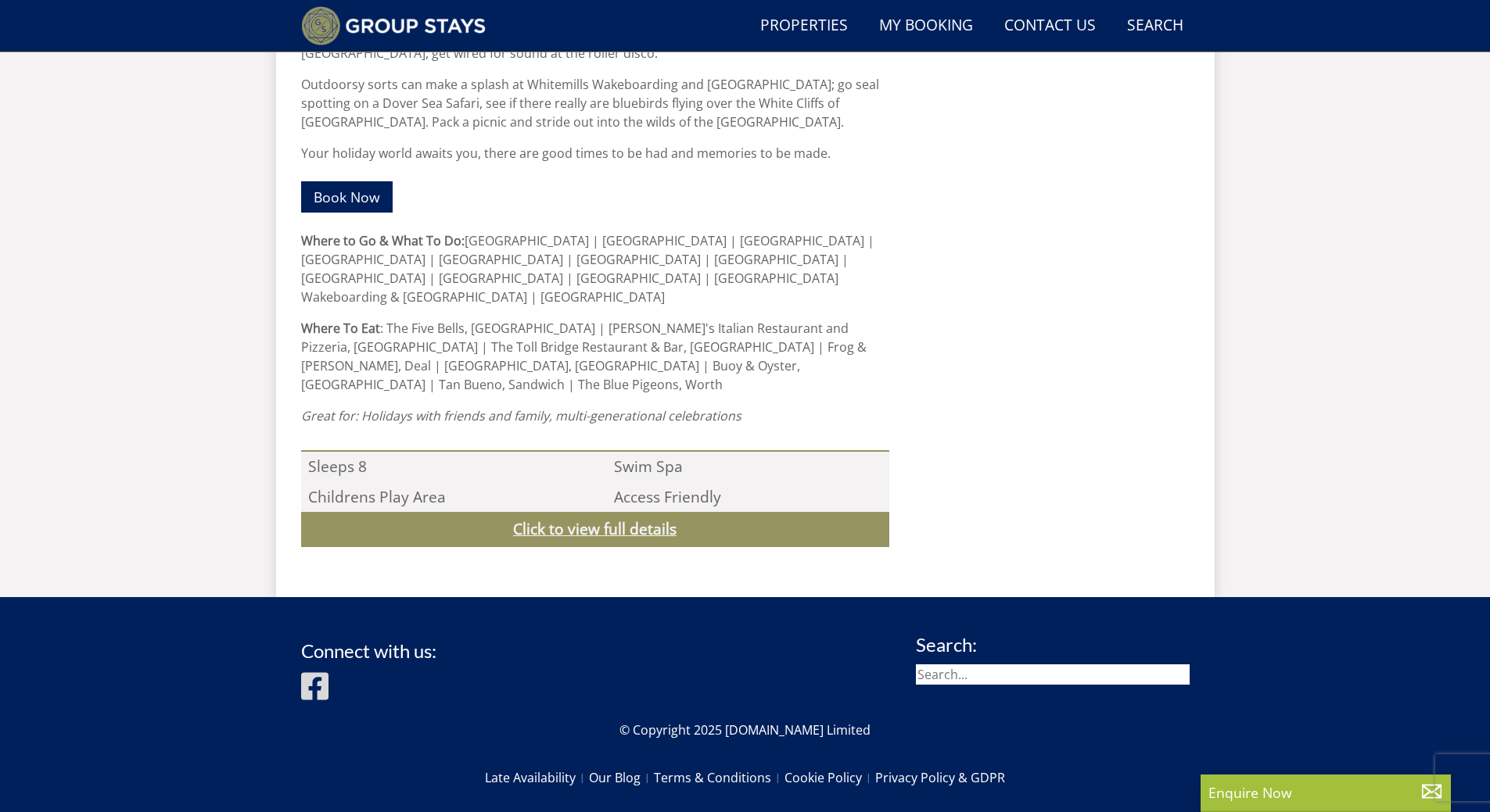
click at [676, 512] on link "Click to view full details" at bounding box center [595, 529] width 588 height 35
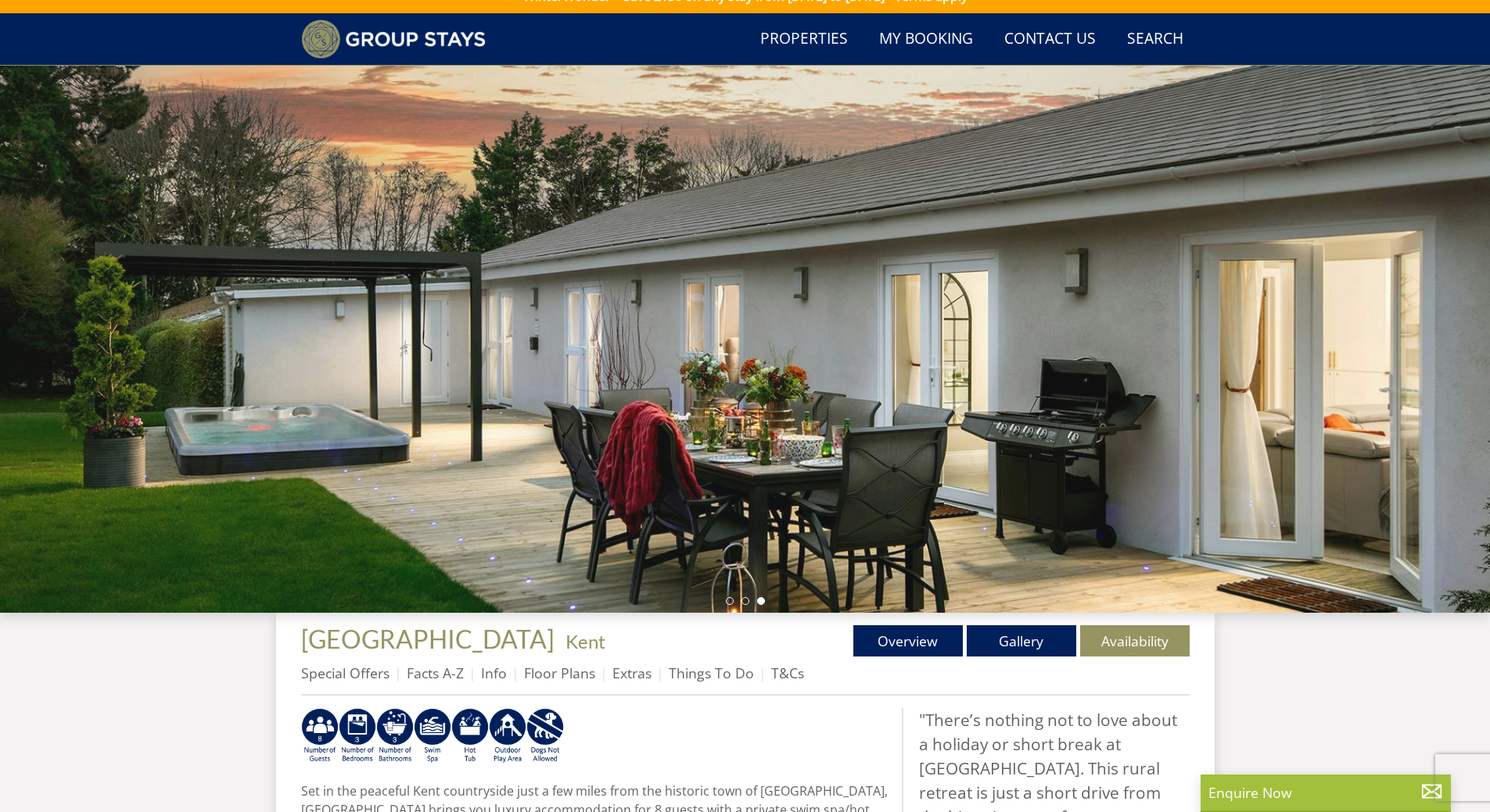
scroll to position [0, 0]
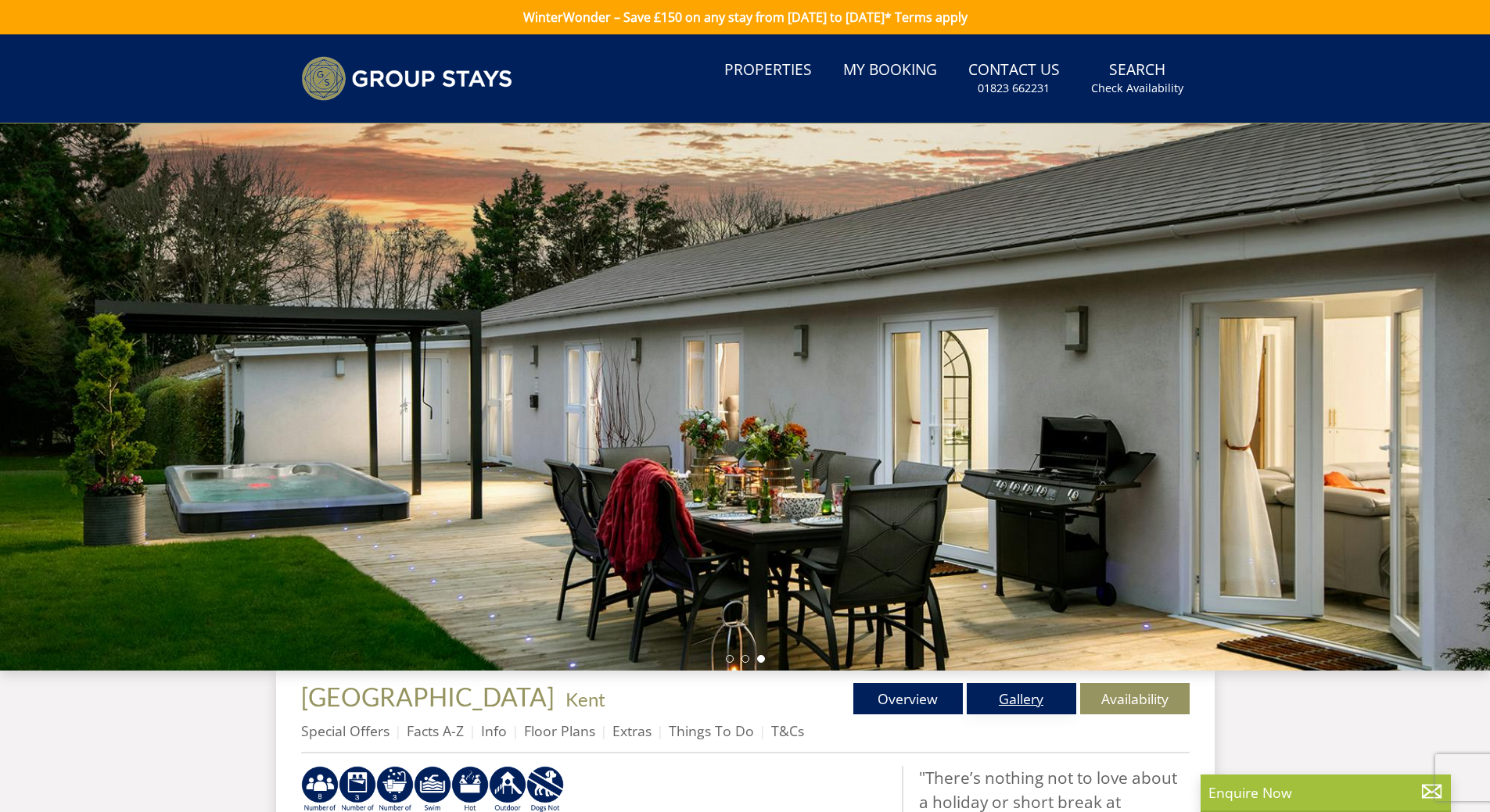
click at [1004, 697] on link "Gallery" at bounding box center [1021, 698] width 110 height 31
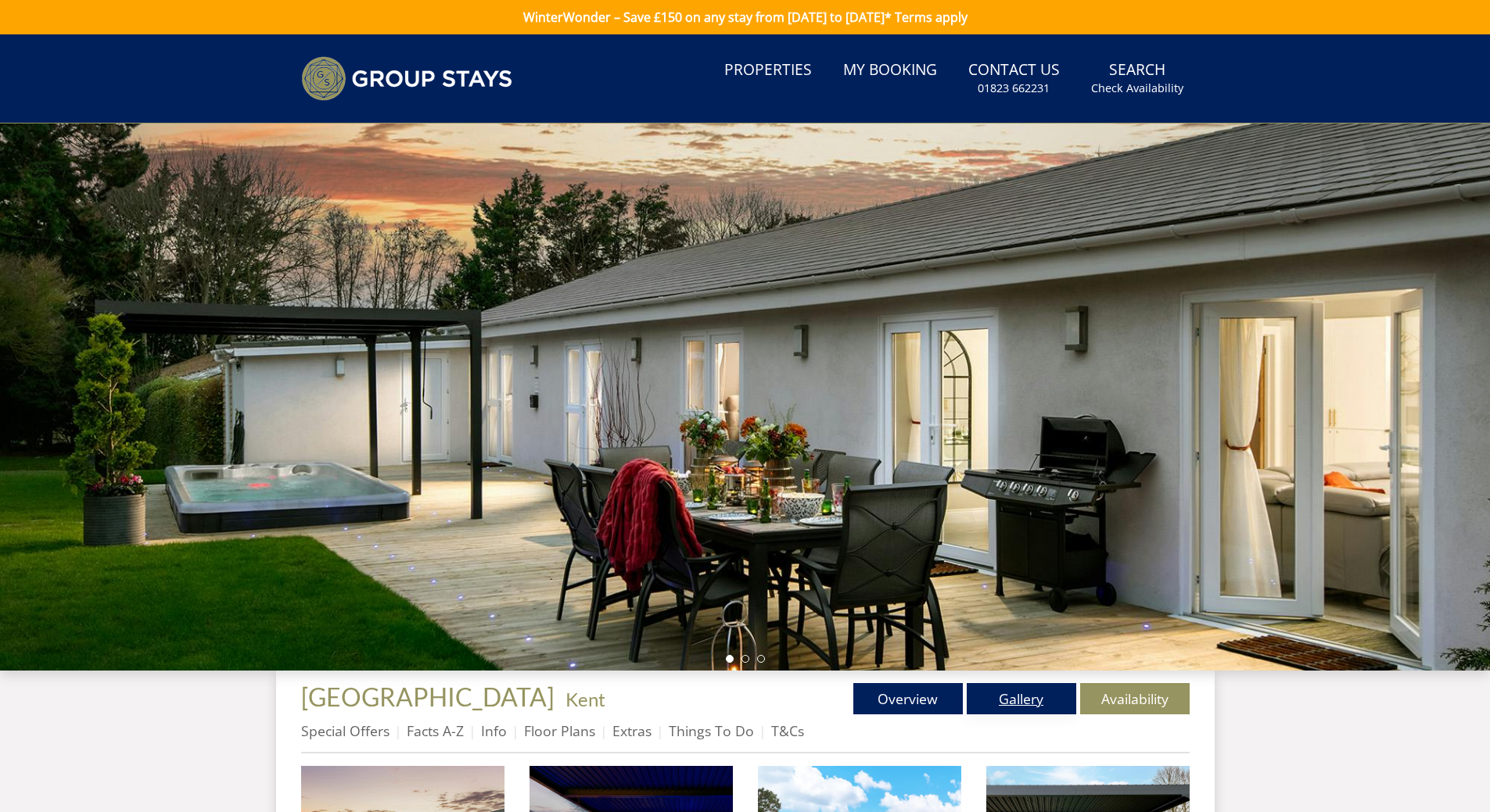
click at [1049, 701] on link "Gallery" at bounding box center [1021, 698] width 110 height 31
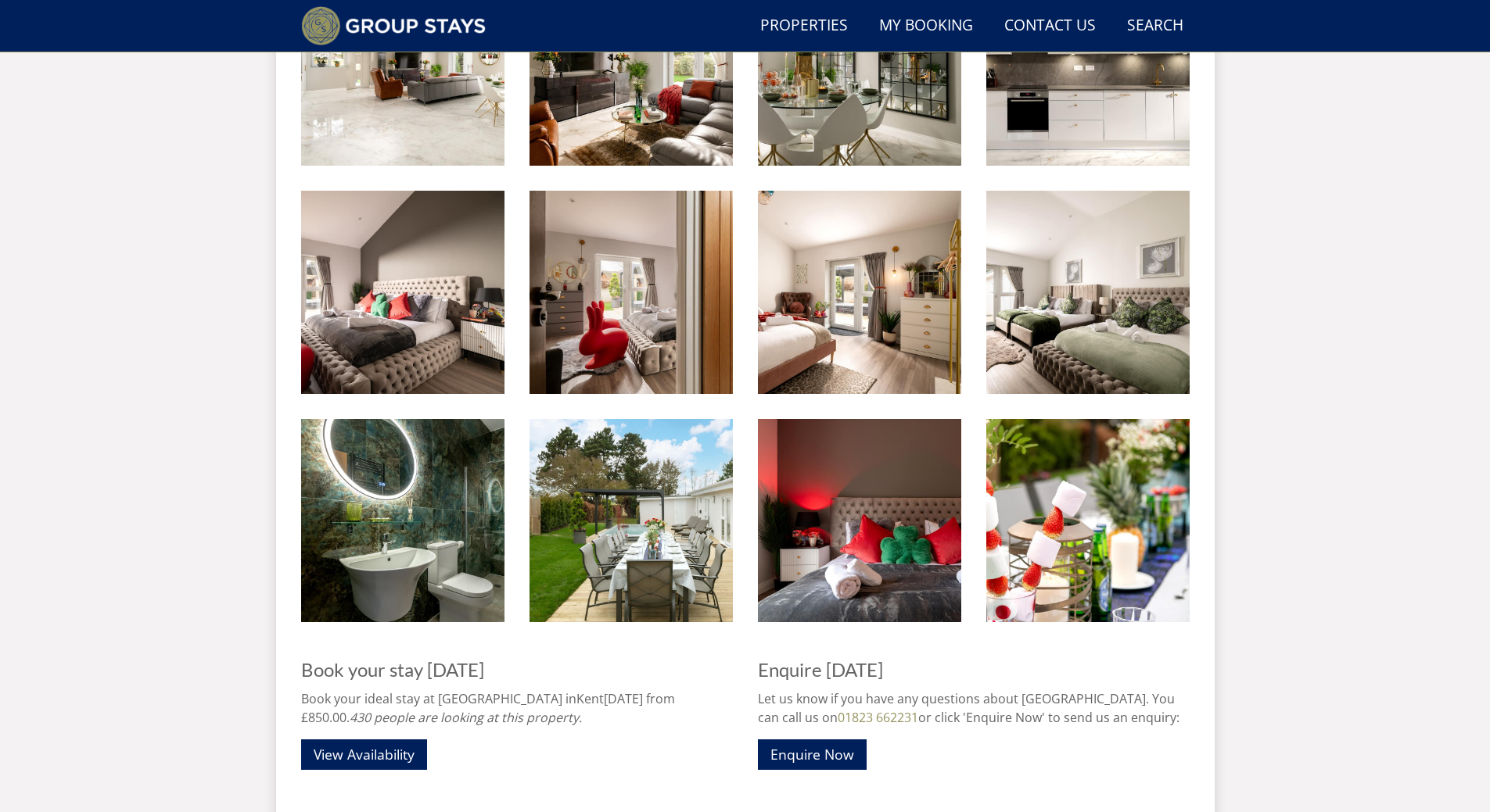
scroll to position [1068, 0]
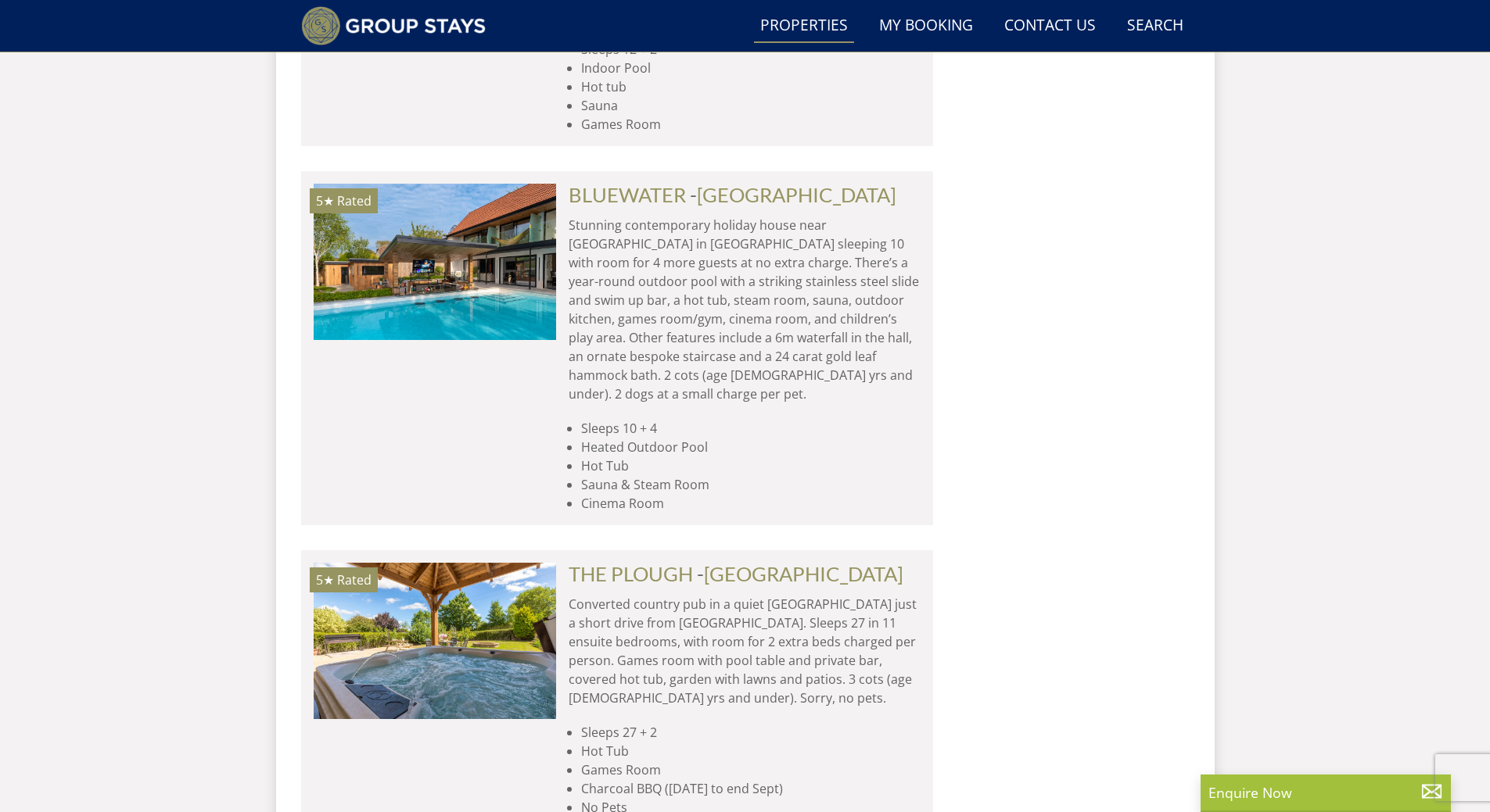
scroll to position [12519, 0]
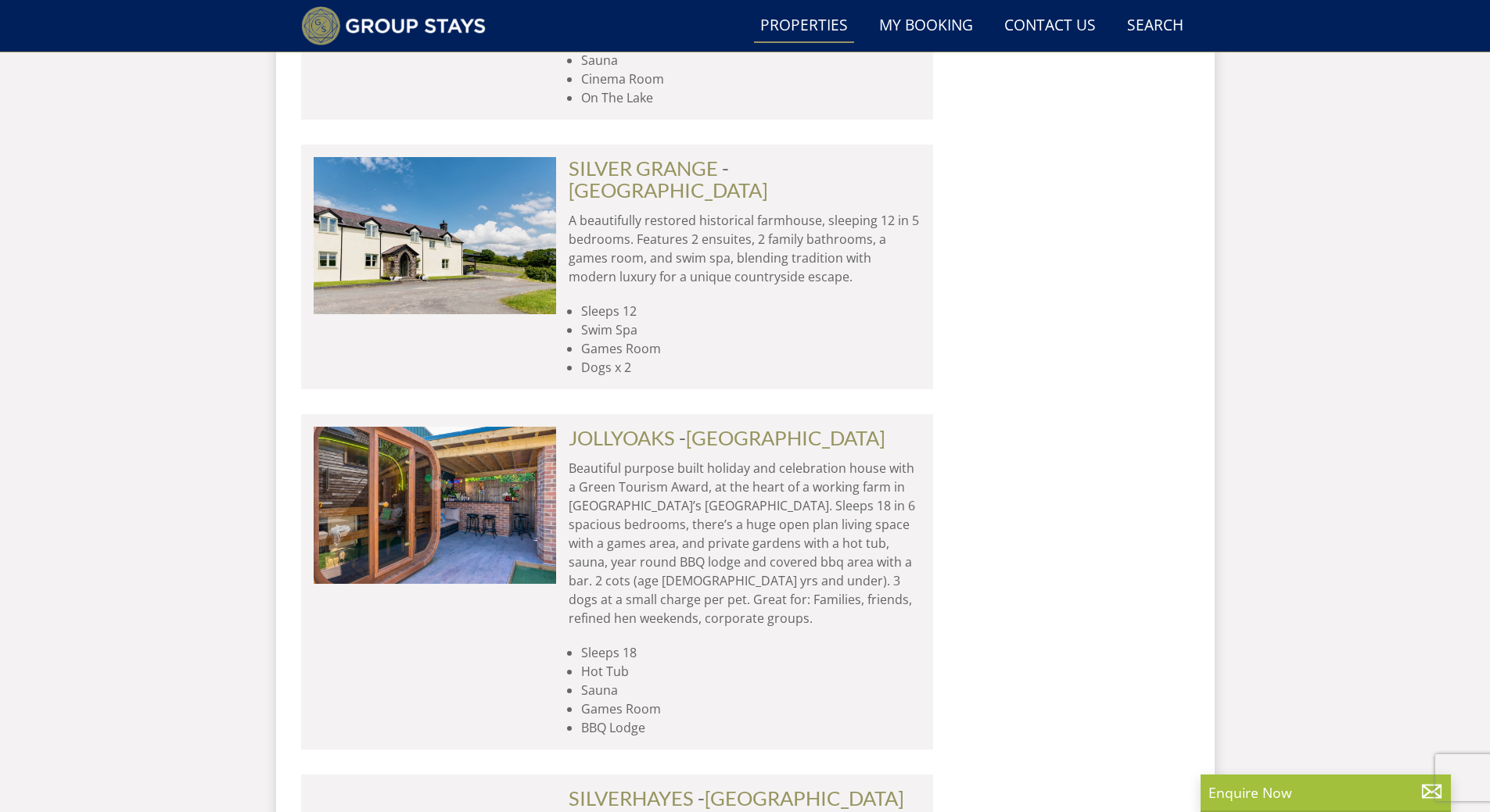
scroll to position [19131, 0]
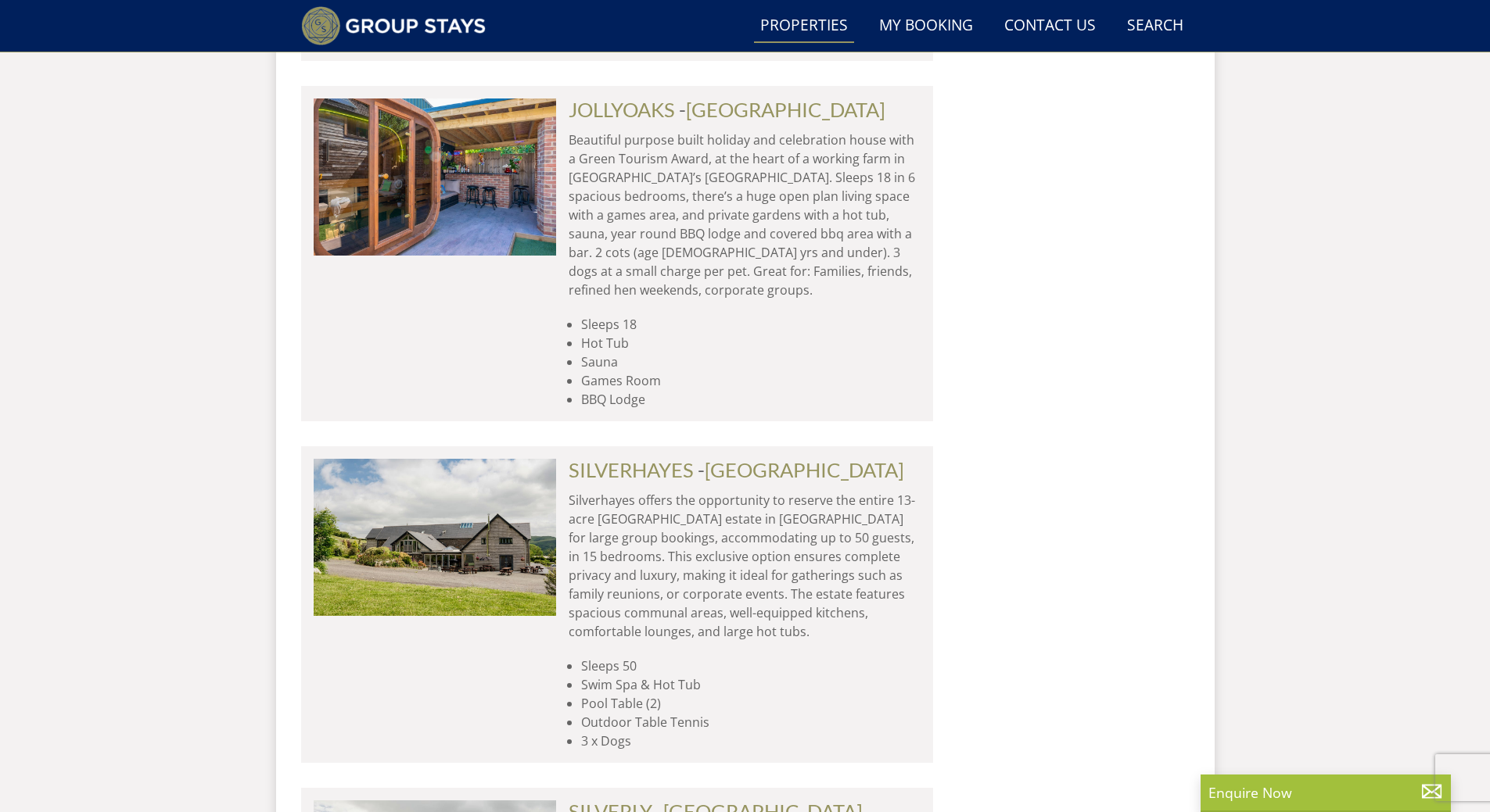
scroll to position [19526, 0]
